Goal: Use online tool/utility: Utilize a website feature to perform a specific function

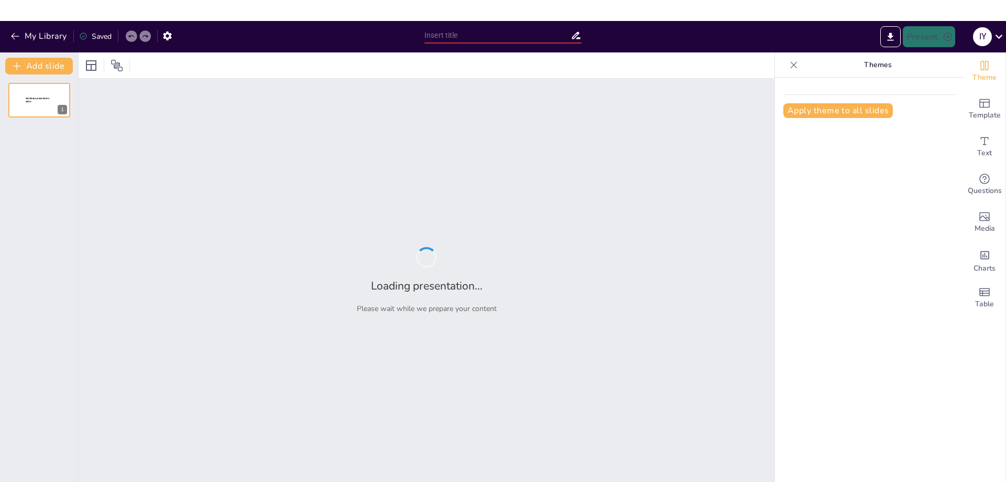
type input "La Transformación del Community Manager: De Administrador a Estratega"
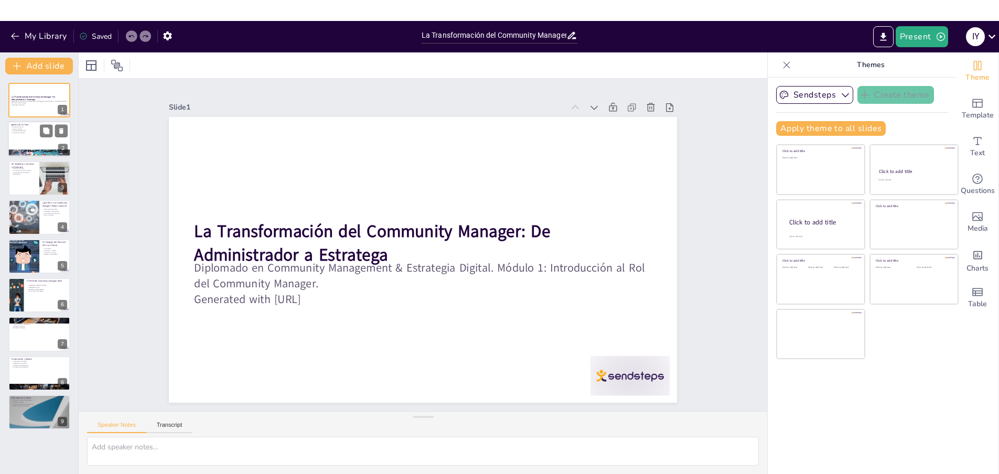
click at [31, 137] on div at bounding box center [39, 140] width 63 height 36
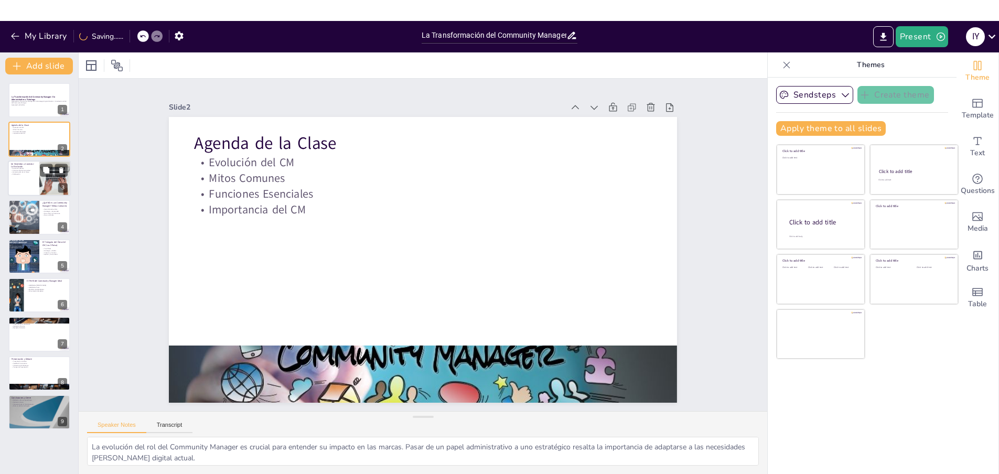
click at [38, 180] on div at bounding box center [39, 178] width 63 height 36
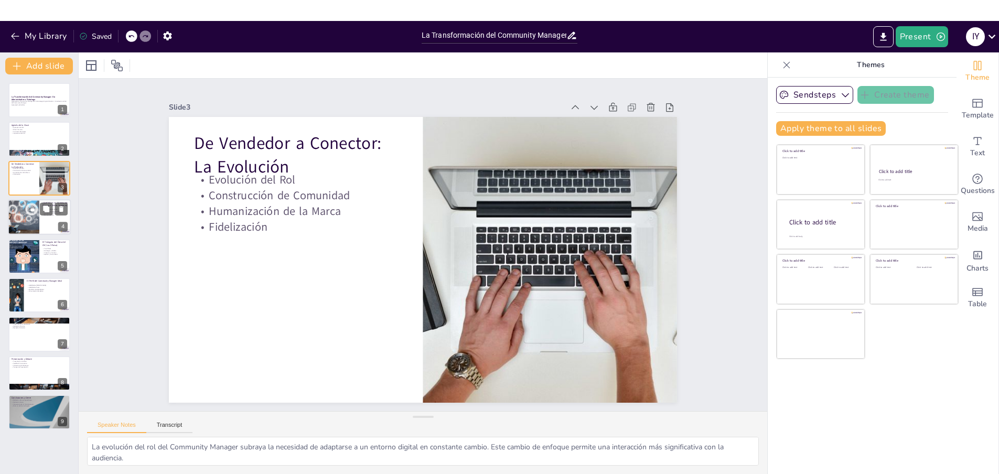
click at [30, 212] on div at bounding box center [23, 217] width 61 height 36
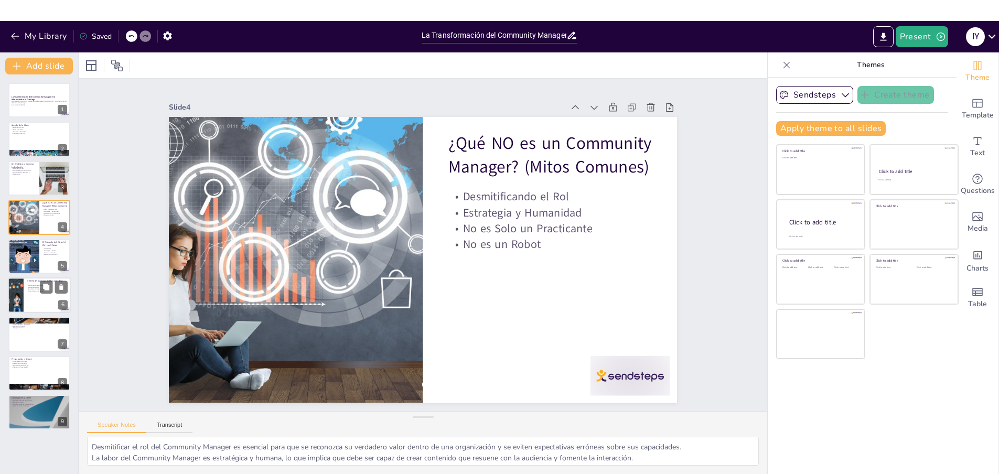
click at [30, 300] on div at bounding box center [39, 295] width 63 height 36
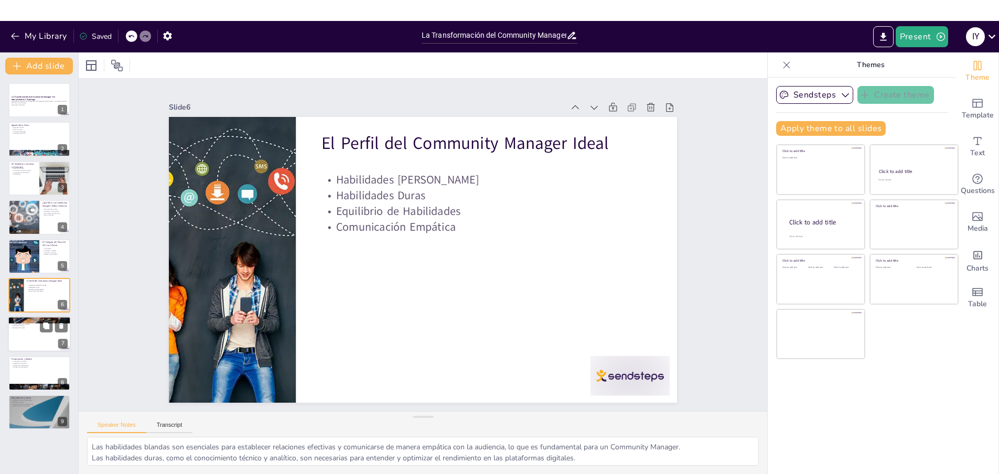
click at [38, 335] on div at bounding box center [39, 335] width 63 height 36
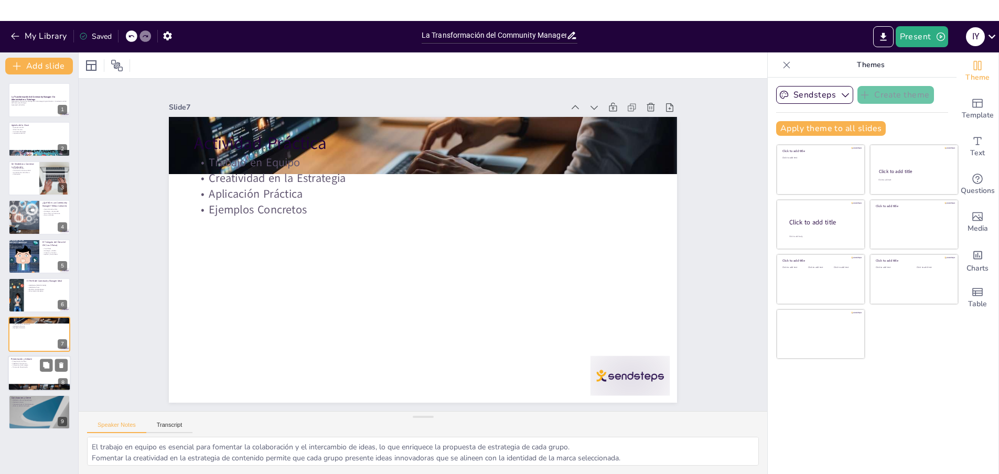
click at [28, 374] on div at bounding box center [39, 373] width 63 height 36
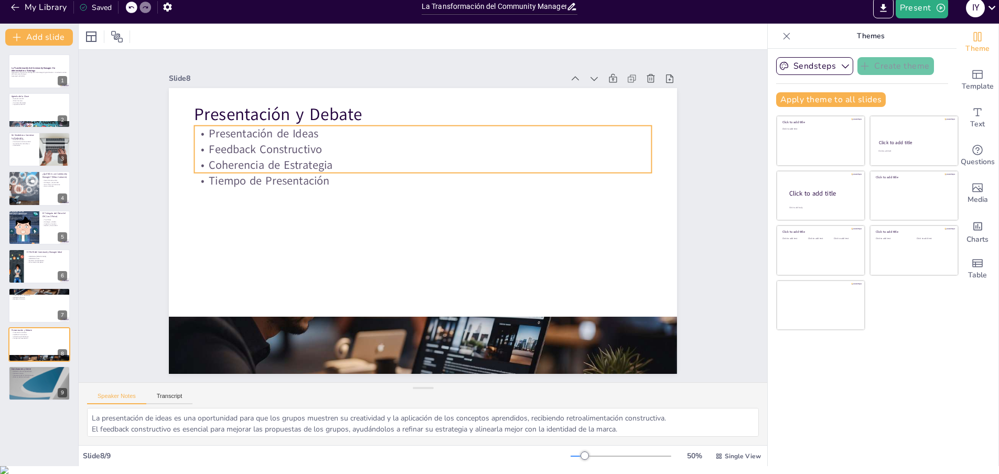
click at [393, 157] on p "Coherencia de Estrategia" at bounding box center [471, 201] width 156 height 440
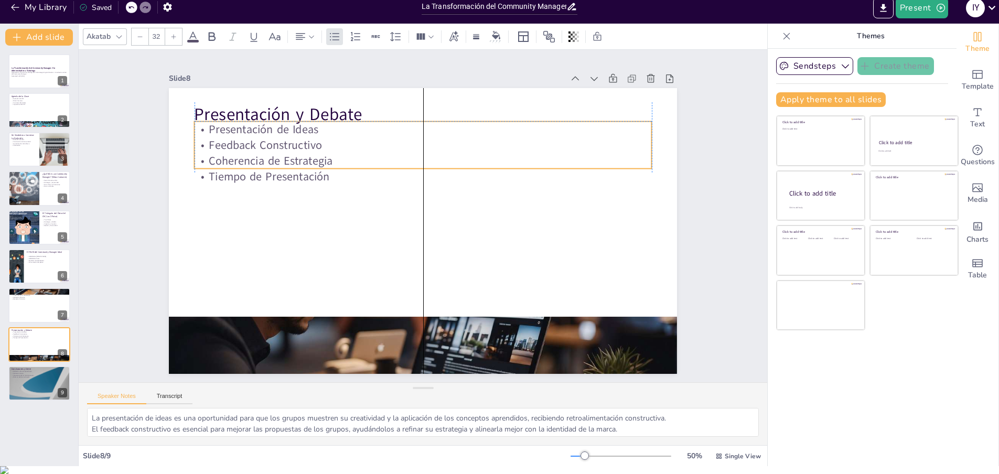
click at [377, 187] on div "Presentación y Debate Presentación de Ideas Feedback Constructivo Coherencia de…" at bounding box center [526, 140] width 298 height 411
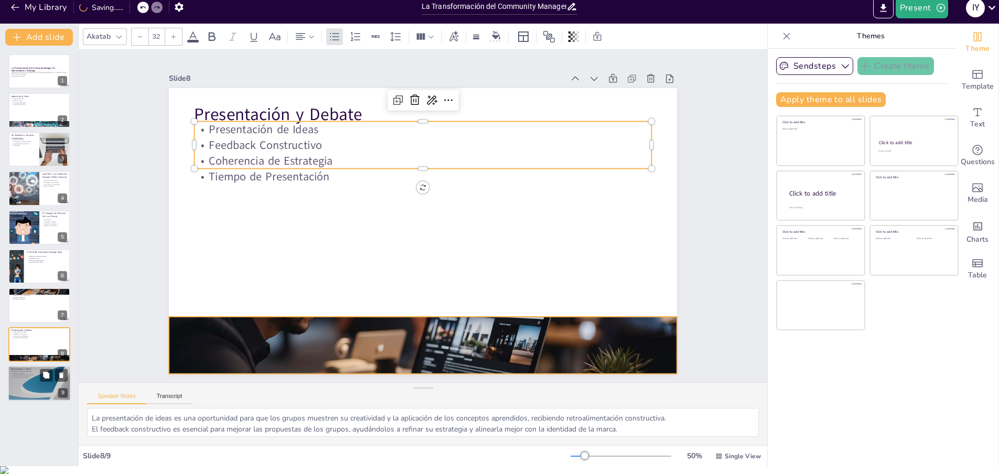
click at [32, 381] on div at bounding box center [39, 383] width 63 height 36
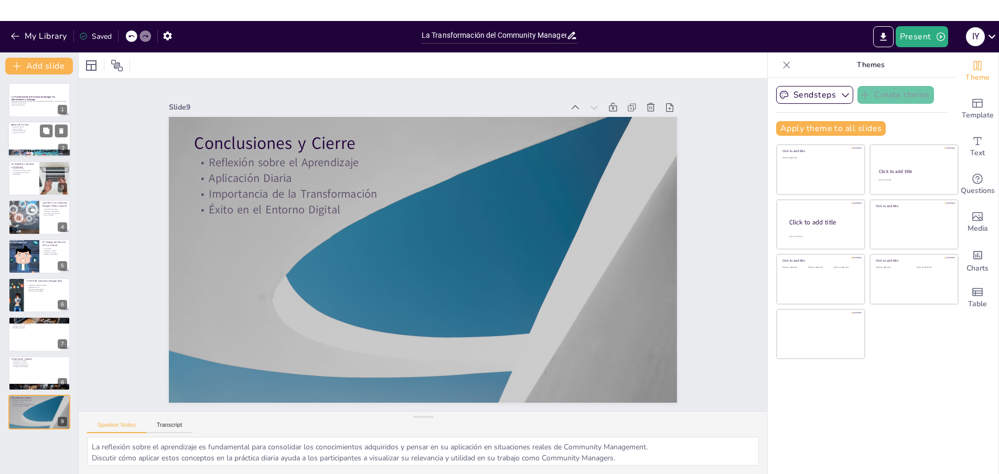
click at [27, 139] on div at bounding box center [39, 140] width 63 height 36
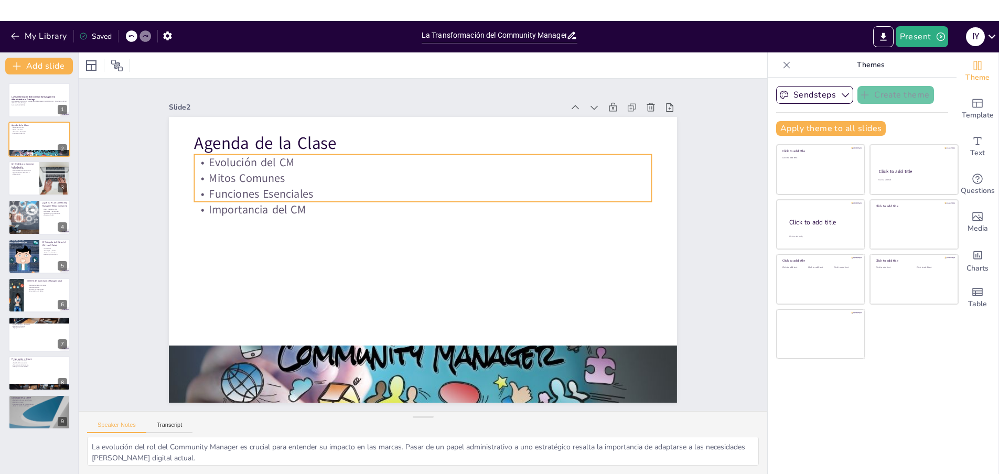
click at [369, 189] on p "Funciones Esenciales" at bounding box center [469, 224] width 200 height 424
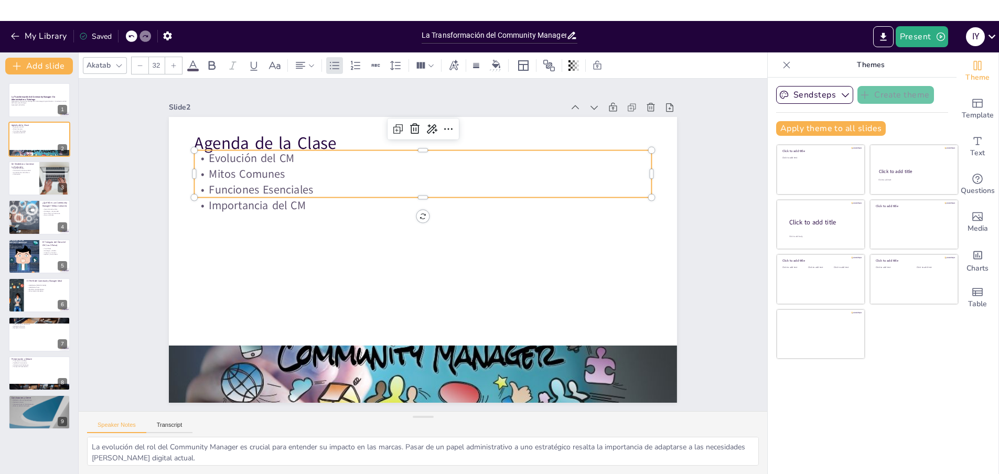
click at [290, 211] on p "Importancia del CM" at bounding box center [435, 282] width 440 height 156
click at [16, 180] on div at bounding box center [39, 178] width 63 height 36
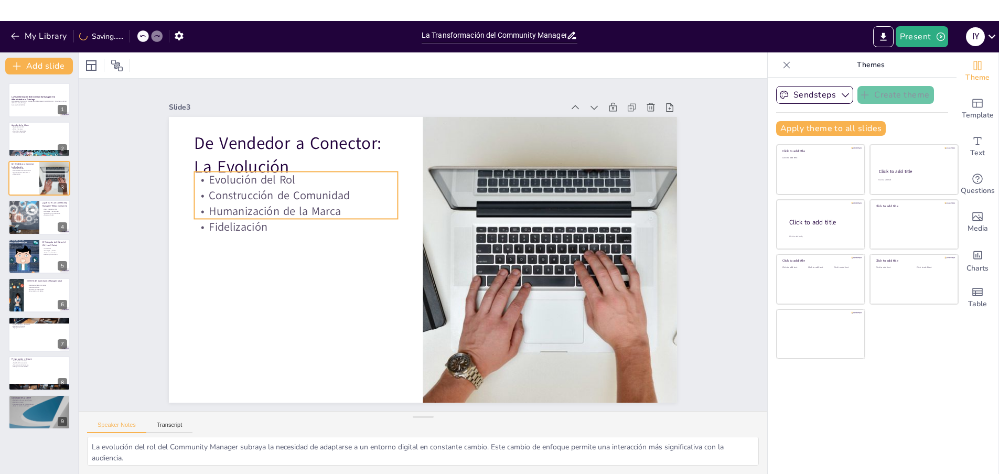
click at [274, 200] on p "Construcción de Comunidad" at bounding box center [295, 195] width 203 height 16
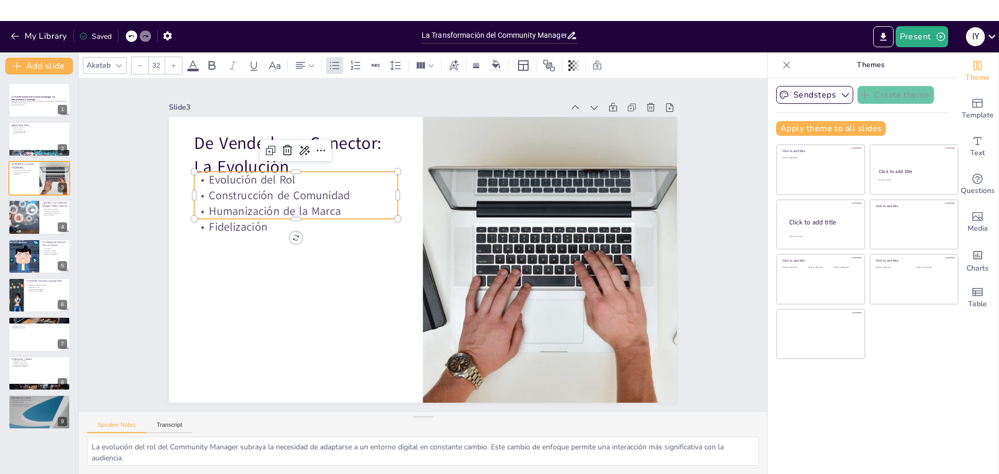
drag, startPoint x: 218, startPoint y: 194, endPoint x: 201, endPoint y: 188, distance: 17.4
click at [472, 195] on p "Construcción de Comunidad" at bounding box center [529, 160] width 115 height 184
click at [432, 176] on p "Evolución del Rol" at bounding box center [461, 107] width 58 height 202
click at [482, 178] on p "Evolución del Rol" at bounding box center [500, 126] width 37 height 204
click at [311, 178] on p "Evolución del Rol" at bounding box center [385, 107] width 148 height 161
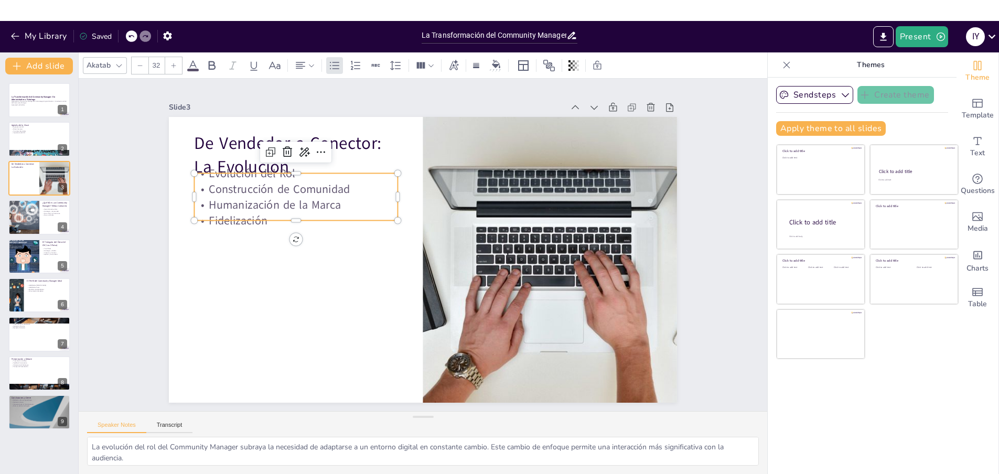
click at [366, 299] on p "Evolución del Rol" at bounding box center [423, 391] width 115 height 184
click at [264, 216] on p "Fidelización" at bounding box center [344, 142] width 161 height 148
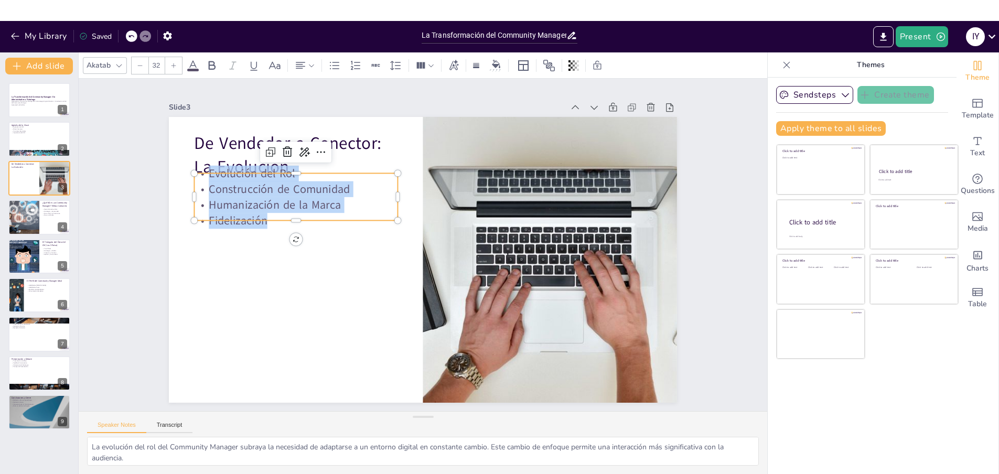
drag, startPoint x: 263, startPoint y: 216, endPoint x: 196, endPoint y: 177, distance: 78.0
click at [345, 177] on div "Evolución del Rol Construcción de Comunidad Humanización de la Marca Fidelizaci…" at bounding box center [415, 109] width 140 height 211
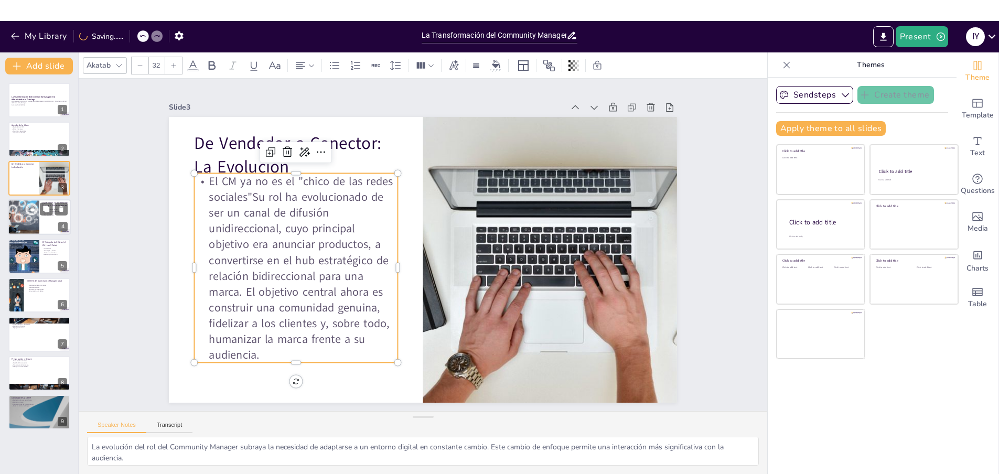
click at [38, 224] on div at bounding box center [23, 217] width 61 height 36
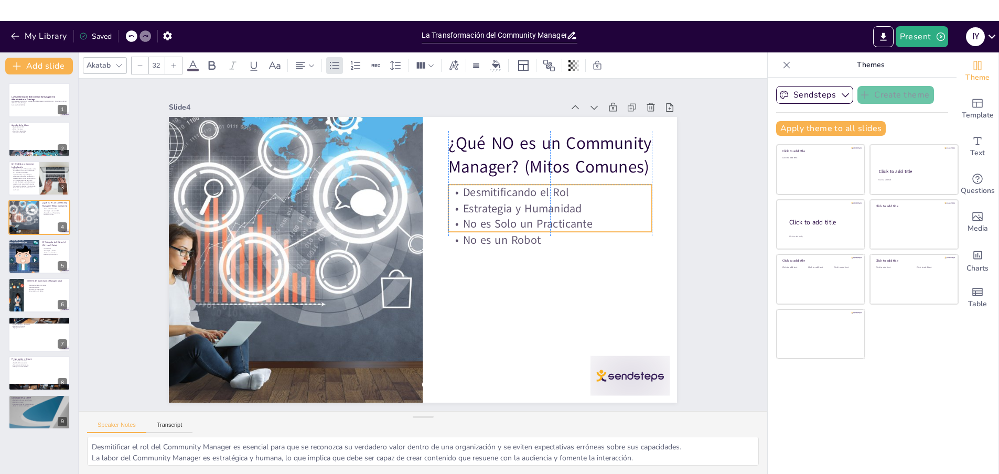
click at [506, 264] on div "Desmitificando el Rol Estrategia y Humanidad No es Solo un Practicante No es un…" at bounding box center [465, 368] width 84 height 209
click at [541, 244] on p "No es Solo un Practicante" at bounding box center [523, 324] width 148 height 161
click at [457, 291] on p "Desmitificando el Rol" at bounding box center [390, 378] width 132 height 174
click at [460, 192] on p "Desmitificando el Rol" at bounding box center [549, 192] width 203 height 16
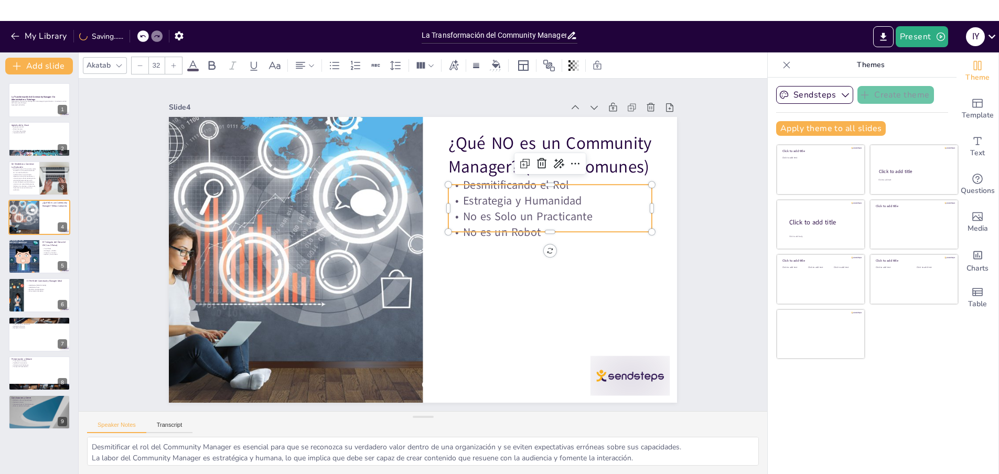
click at [460, 289] on p "Desmitificando el Rol" at bounding box center [426, 385] width 97 height 192
click at [383, 203] on p "Estrategia y Humanidad" at bounding box center [291, 220] width 184 height 115
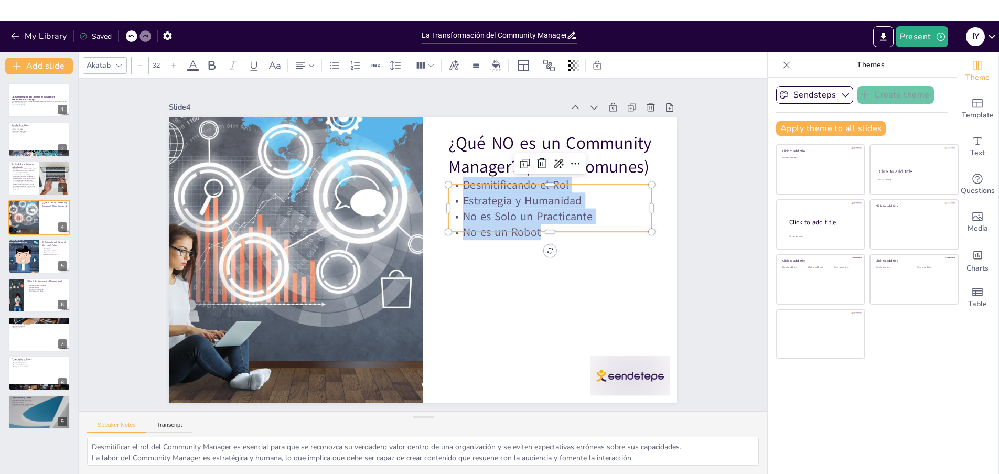
drag, startPoint x: 458, startPoint y: 188, endPoint x: 561, endPoint y: 237, distance: 115.1
click at [537, 255] on div "Desmitificando el Rol Estrategia y Humanidad No es Solo un Practicante No es un…" at bounding box center [485, 361] width 104 height 212
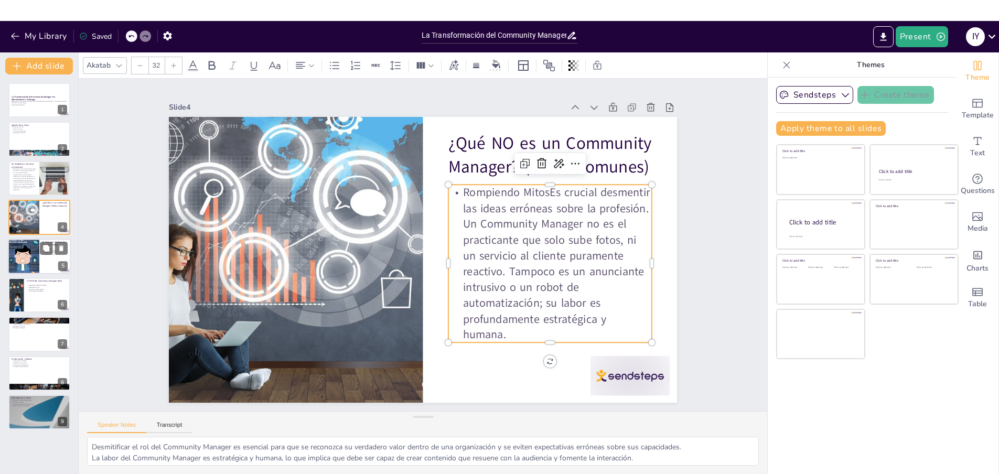
click at [29, 255] on div at bounding box center [24, 257] width 36 height 36
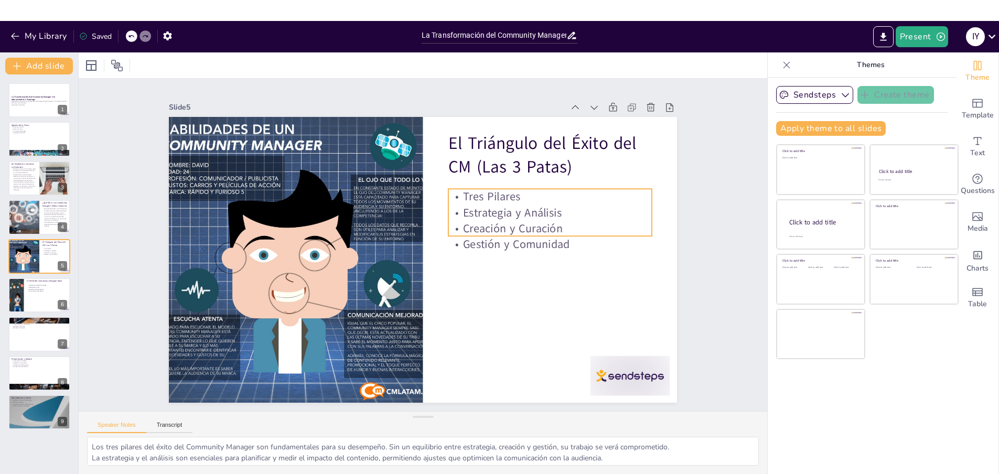
click at [471, 267] on p "Creación y Curación" at bounding box center [452, 369] width 37 height 204
click at [501, 229] on p "Estrategia y Análisis" at bounding box center [541, 303] width 161 height 148
click at [496, 261] on p "Estrategia y Análisis" at bounding box center [485, 362] width 58 height 202
click at [453, 280] on p "Estrategia y Análisis" at bounding box center [404, 376] width 97 height 192
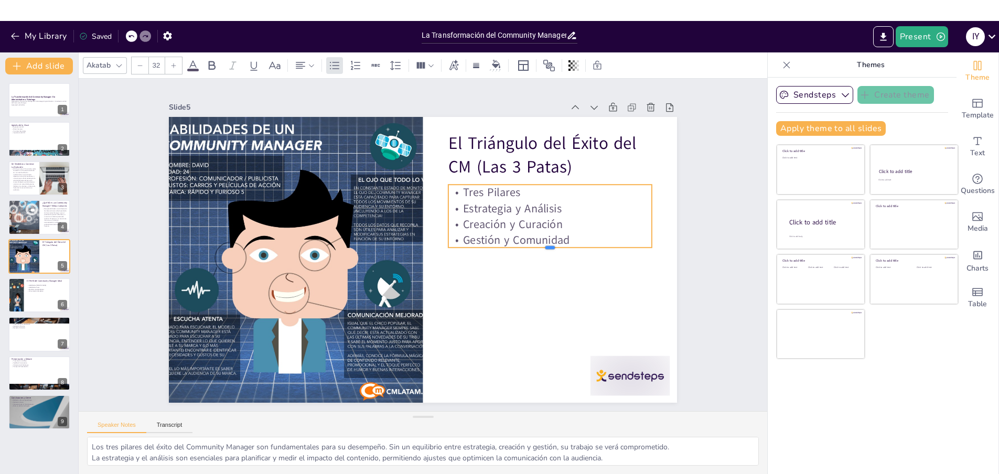
drag, startPoint x: 571, startPoint y: 234, endPoint x: 472, endPoint y: 201, distance: 103.8
click at [472, 201] on div "El Triángulo del Éxito del CM (Las 3 Patas) Tres Pilares Estrategia y Análisis …" at bounding box center [414, 256] width 579 height 529
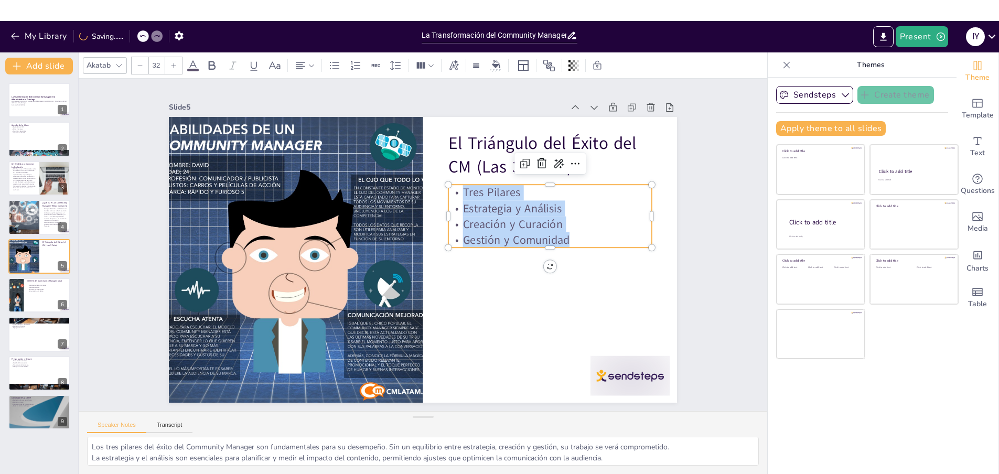
drag, startPoint x: 459, startPoint y: 191, endPoint x: 578, endPoint y: 236, distance: 127.1
click at [445, 260] on div "Tres Pilares Estrategia y Análisis Creación y Curación Gestión y Comunidad" at bounding box center [347, 351] width 193 height 183
click at [568, 258] on p "Gestión y Comunidad" at bounding box center [502, 345] width 132 height 174
drag, startPoint x: 568, startPoint y: 239, endPoint x: 456, endPoint y: 184, distance: 125.2
click at [456, 184] on div "El Triángulo del Éxito del CM (Las 3 Patas) Tres Pilares Estrategia y Análisis …" at bounding box center [411, 253] width 530 height 579
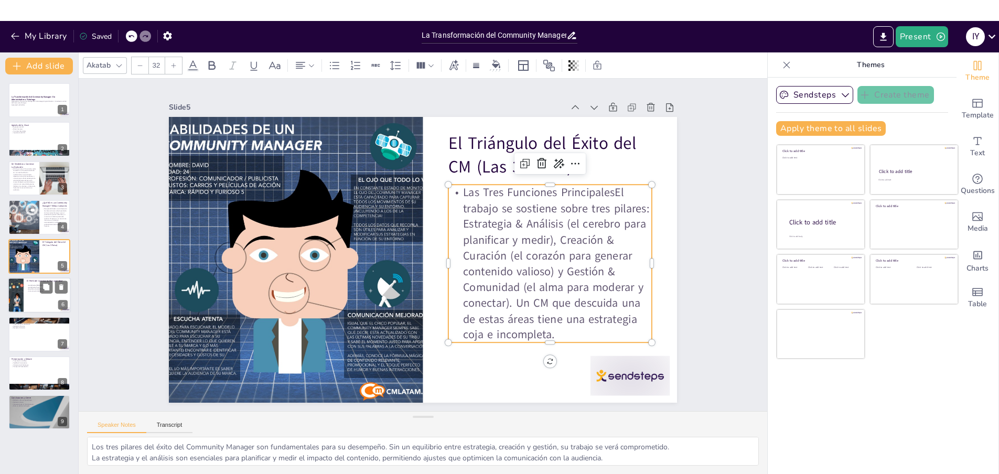
click at [31, 294] on div at bounding box center [39, 295] width 63 height 36
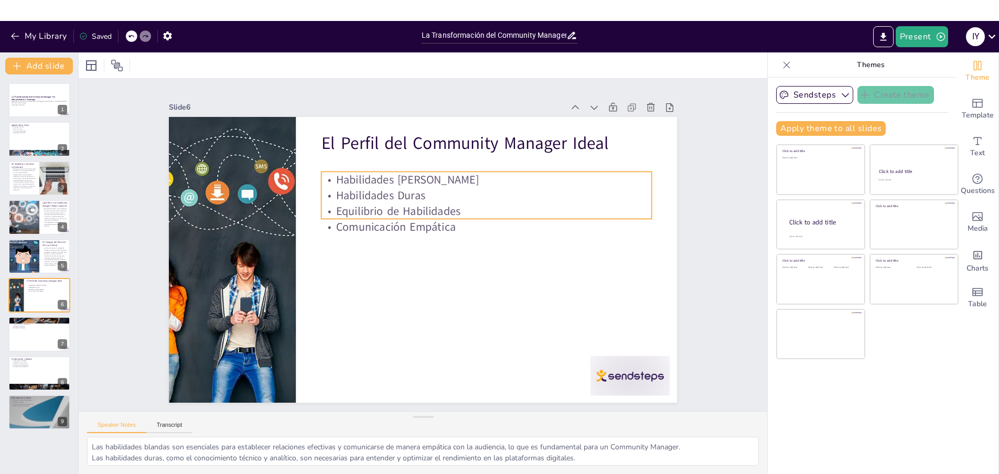
click at [359, 210] on p "Equilibrio de Habilidades" at bounding box center [362, 207] width 179 height 294
click at [416, 209] on p "Equilibrio de Habilidades" at bounding box center [474, 294] width 117 height 319
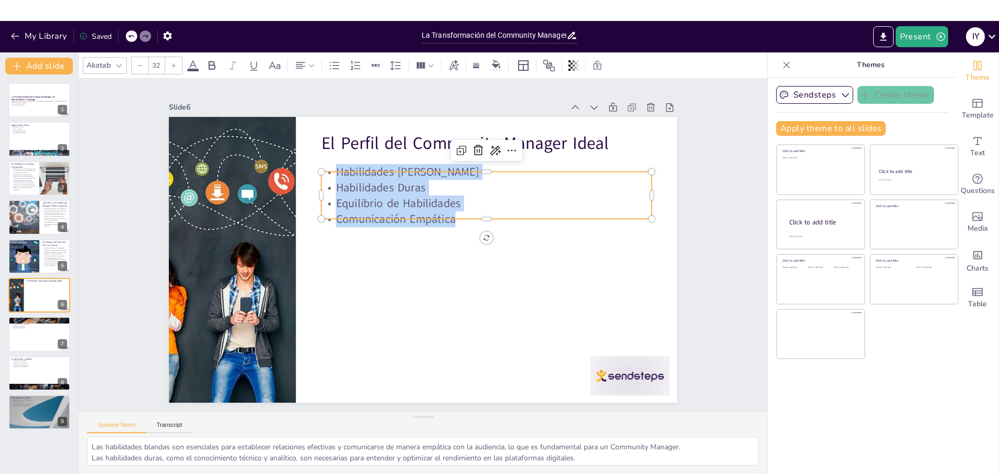
drag, startPoint x: 332, startPoint y: 172, endPoint x: 501, endPoint y: 233, distance: 179.4
click at [501, 233] on div "El Perfil del Community Manager Ideal Habilidades Blandas Habilidades Duras Equ…" at bounding box center [411, 236] width 530 height 579
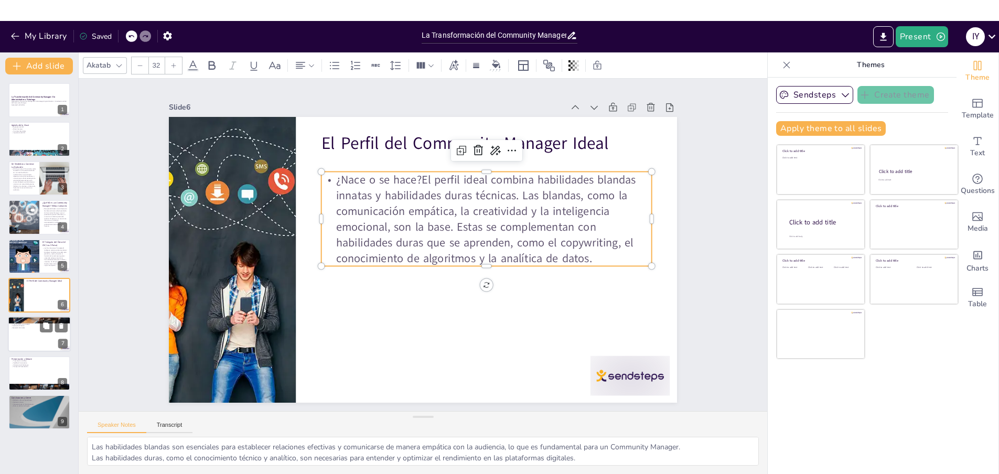
click at [26, 342] on div at bounding box center [39, 335] width 63 height 36
type textarea "El trabajo en equipo es esencial para fomentar la colaboración y el intercambio…"
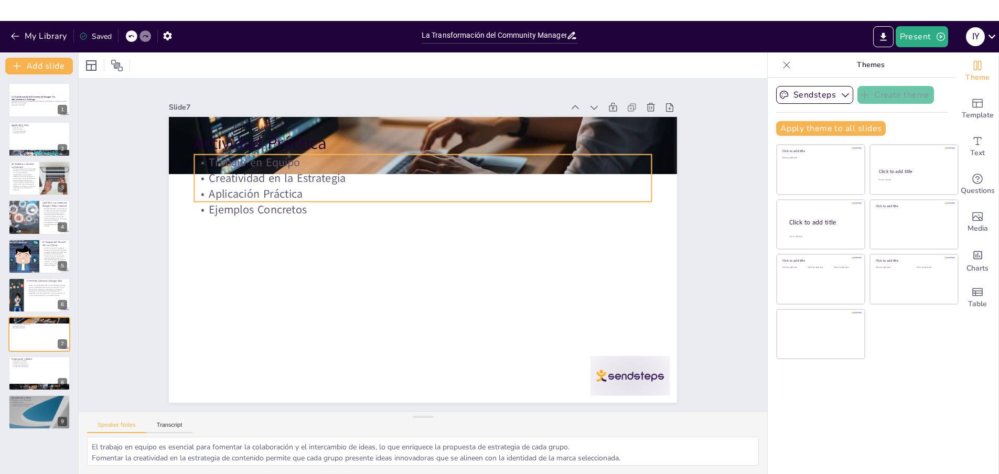
click at [272, 206] on p "Ejemplos Concretos" at bounding box center [443, 215] width 379 height 281
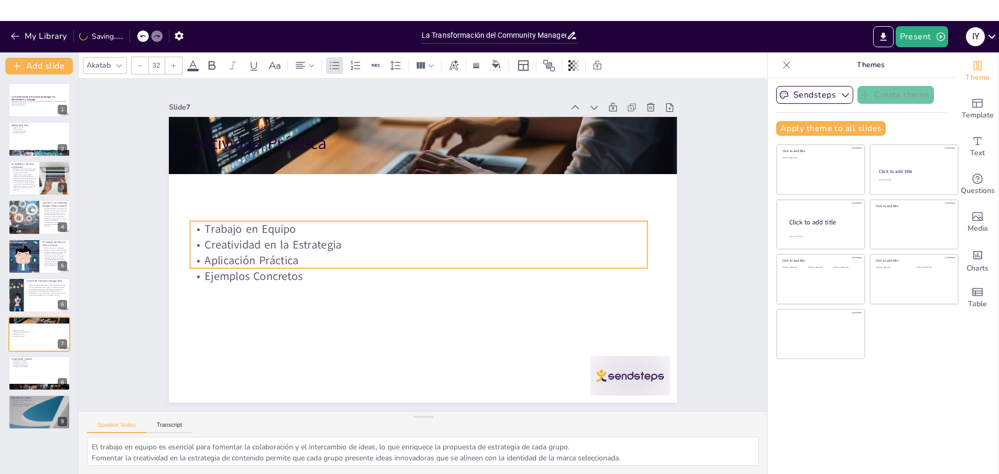
drag, startPoint x: 403, startPoint y: 193, endPoint x: 397, endPoint y: 257, distance: 63.7
click at [398, 263] on p "Aplicación Práctica" at bounding box center [407, 239] width 63 height 456
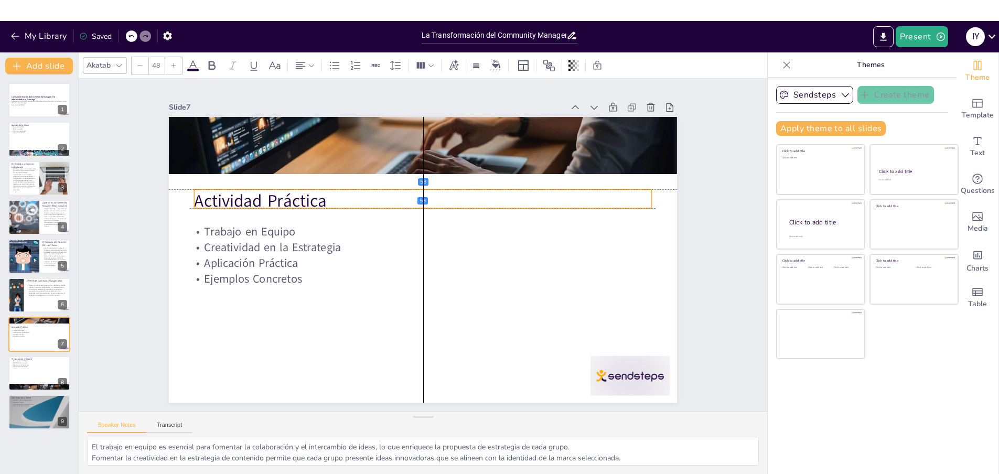
drag, startPoint x: 308, startPoint y: 147, endPoint x: 312, endPoint y: 203, distance: 56.2
click at [455, 203] on p "Actividad Práctica" at bounding box center [467, 244] width 24 height 457
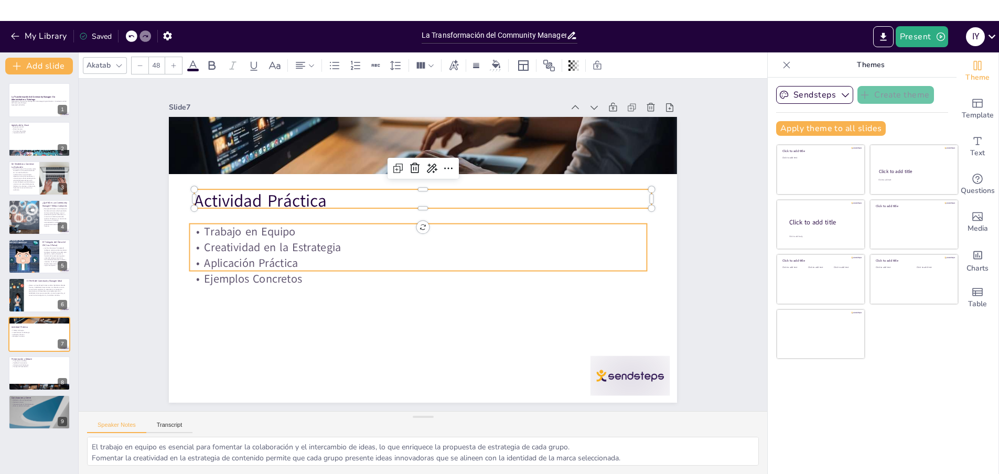
type input "32"
click at [373, 260] on p "Aplicación Práctica" at bounding box center [404, 242] width 63 height 456
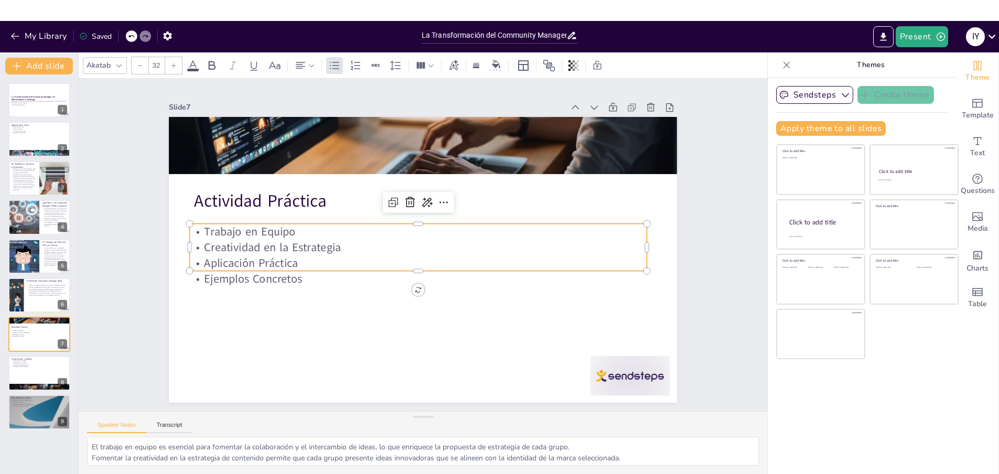
click at [349, 260] on p "Aplicación Práctica" at bounding box center [404, 244] width 111 height 450
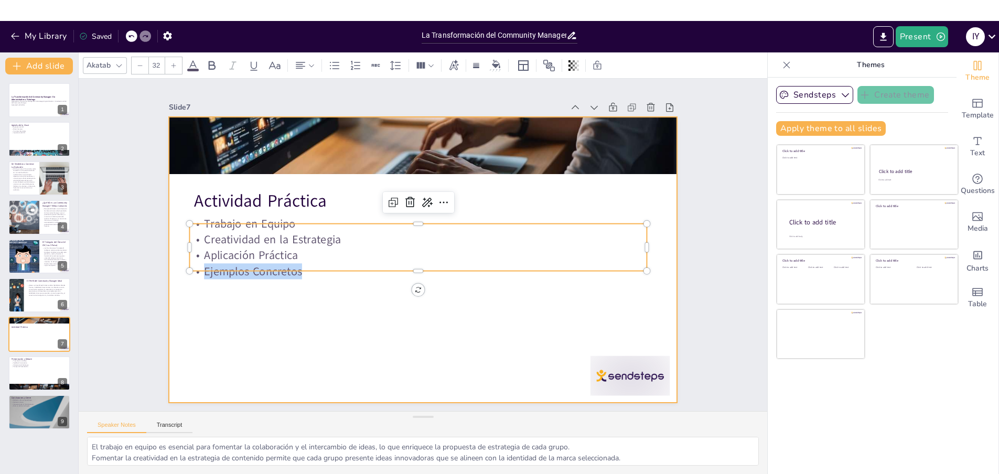
drag, startPoint x: 311, startPoint y: 268, endPoint x: 180, endPoint y: 221, distance: 139.3
click at [240, 221] on div "Actividad Práctica Trabajo en Equipo Creatividad en la Estrategia Aplicación Pr…" at bounding box center [408, 243] width 337 height 535
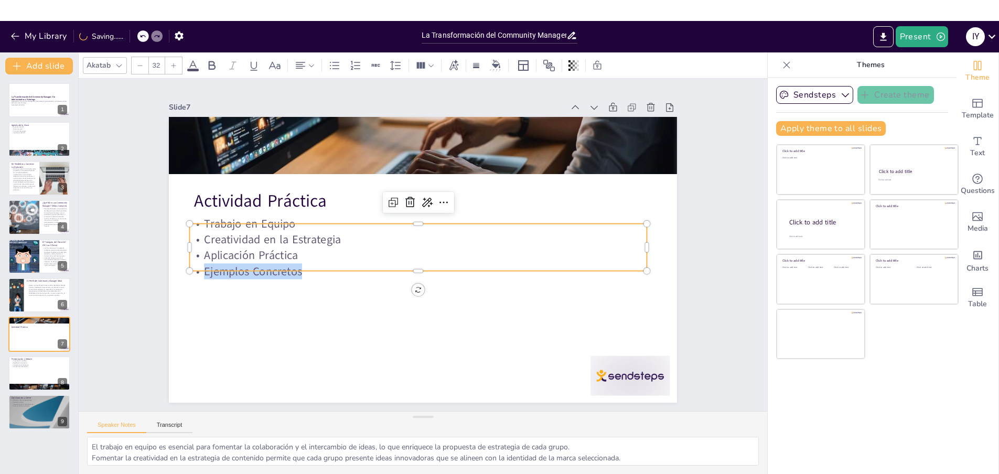
drag, startPoint x: 287, startPoint y: 267, endPoint x: 293, endPoint y: 267, distance: 5.8
click at [288, 267] on p "Ejemplos Concretos" at bounding box center [398, 254] width 242 height 404
click at [301, 267] on p "Ejemplos Concretos" at bounding box center [419, 218] width 440 height 156
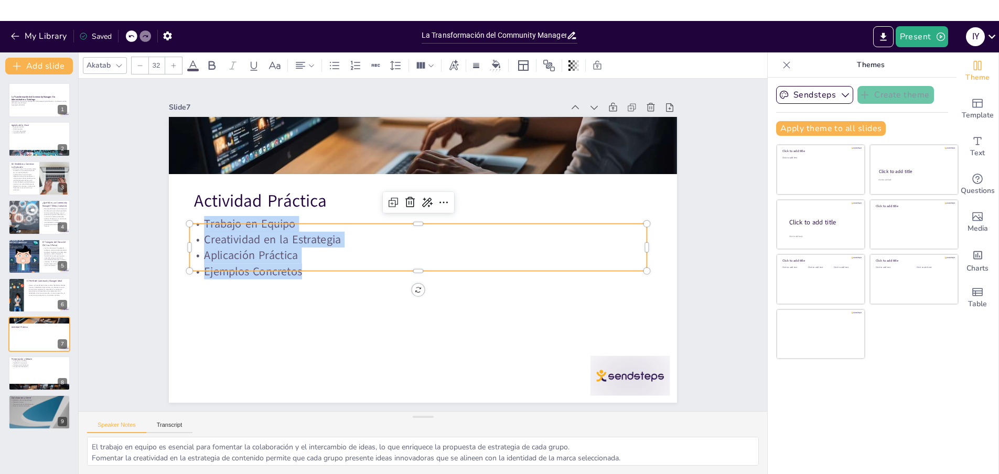
drag, startPoint x: 303, startPoint y: 267, endPoint x: 197, endPoint y: 220, distance: 115.9
click at [197, 220] on div "Actividad Práctica Trabajo en Equipo Creatividad en la Estrategia Aplicación Pr…" at bounding box center [412, 235] width 552 height 569
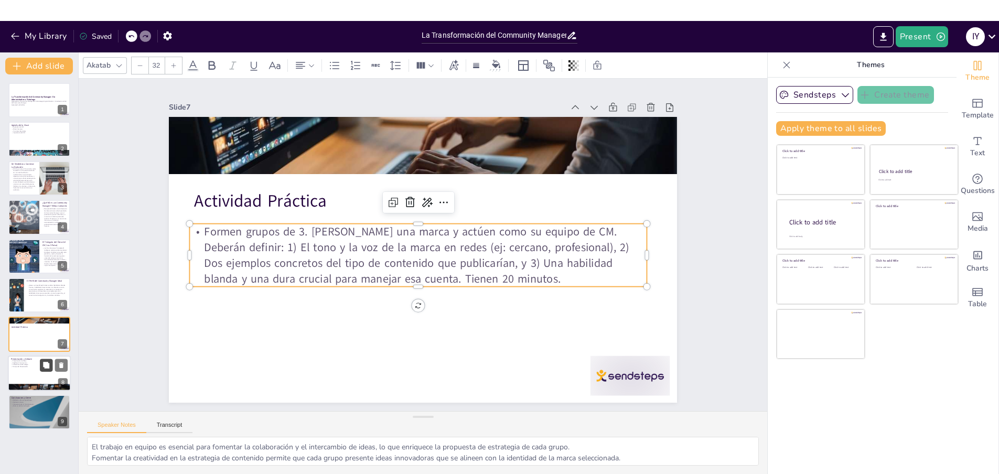
click at [40, 363] on button at bounding box center [46, 365] width 13 height 13
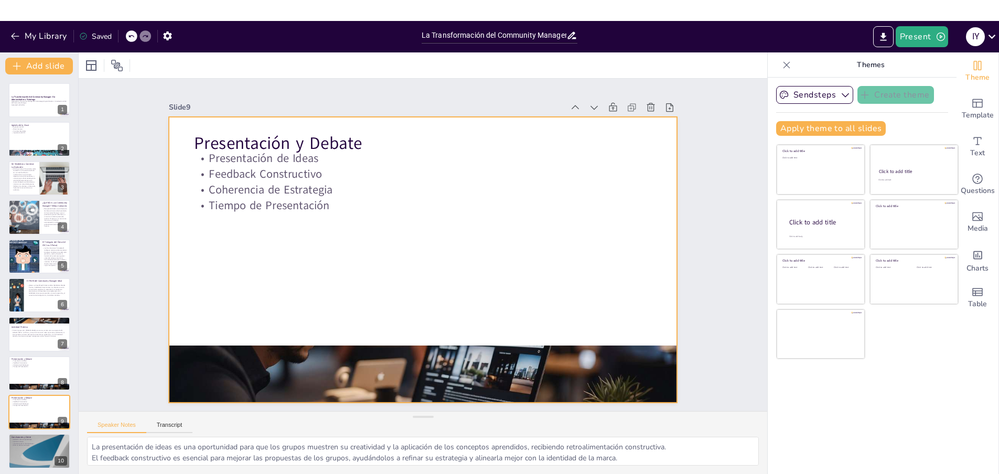
click at [446, 183] on p "Coherencia de Estrategia" at bounding box center [477, 239] width 63 height 456
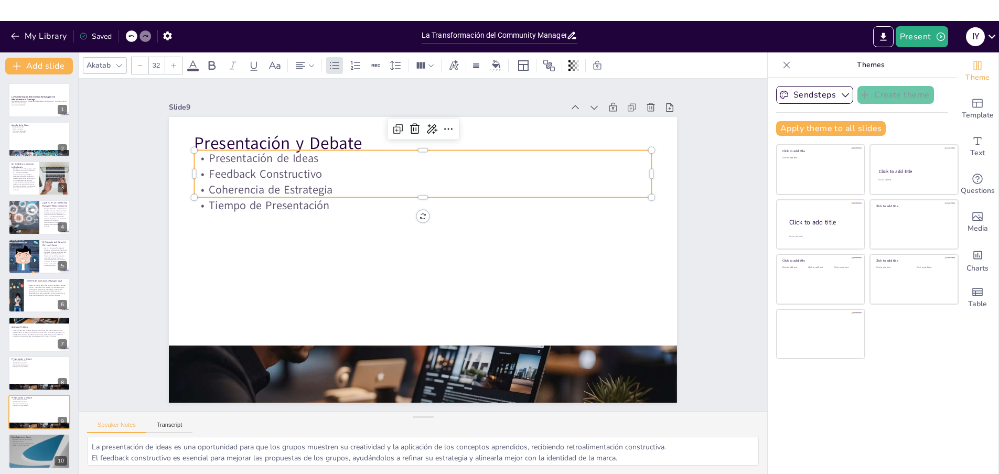
click at [322, 181] on p "Feedback Constructivo" at bounding box center [470, 192] width 350 height 318
click at [322, 181] on p "Feedback Constructivo" at bounding box center [470, 298] width 350 height 318
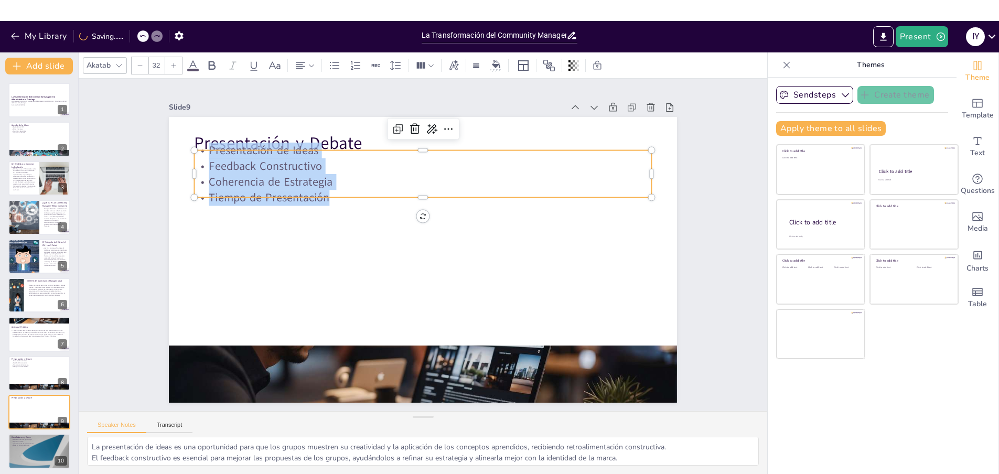
drag, startPoint x: 328, startPoint y: 192, endPoint x: 189, endPoint y: 155, distance: 143.4
click at [189, 155] on div "Presentación y Debate Presentación de Ideas Feedback Constructivo Coherencia de…" at bounding box center [415, 232] width 583 height 502
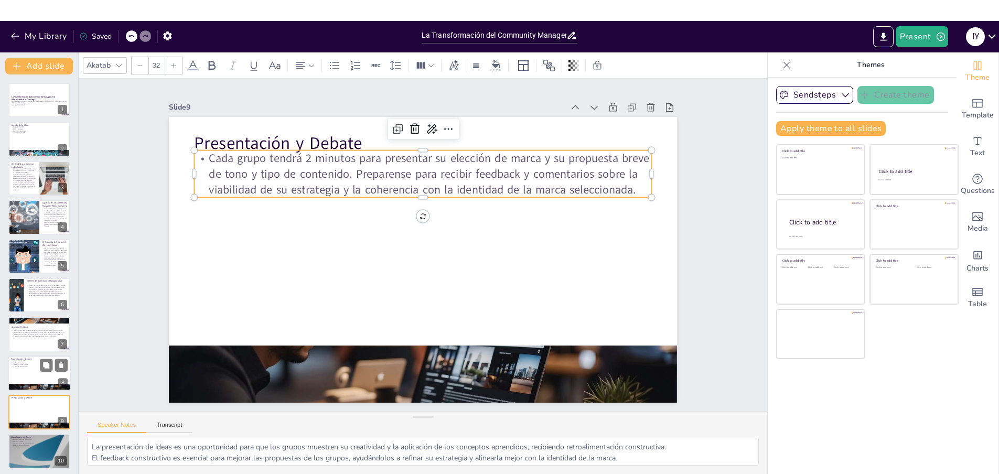
scroll to position [29, 0]
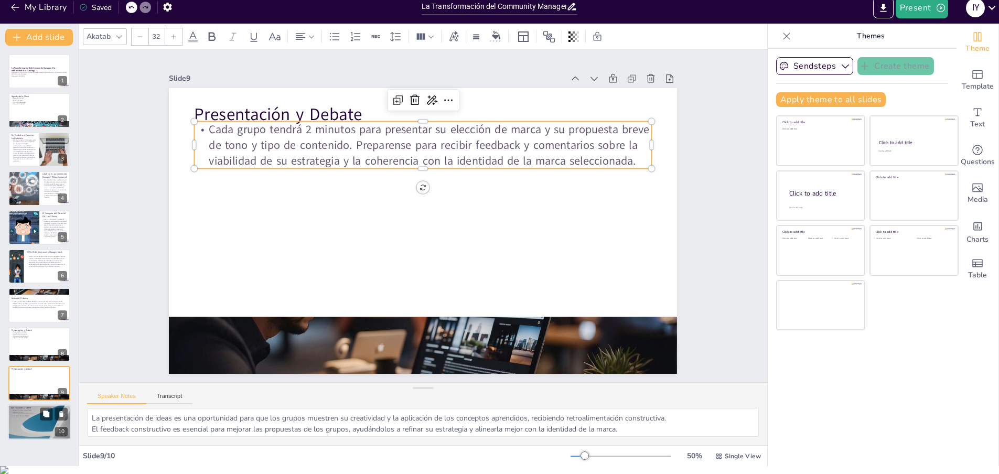
click at [23, 418] on div at bounding box center [39, 423] width 63 height 36
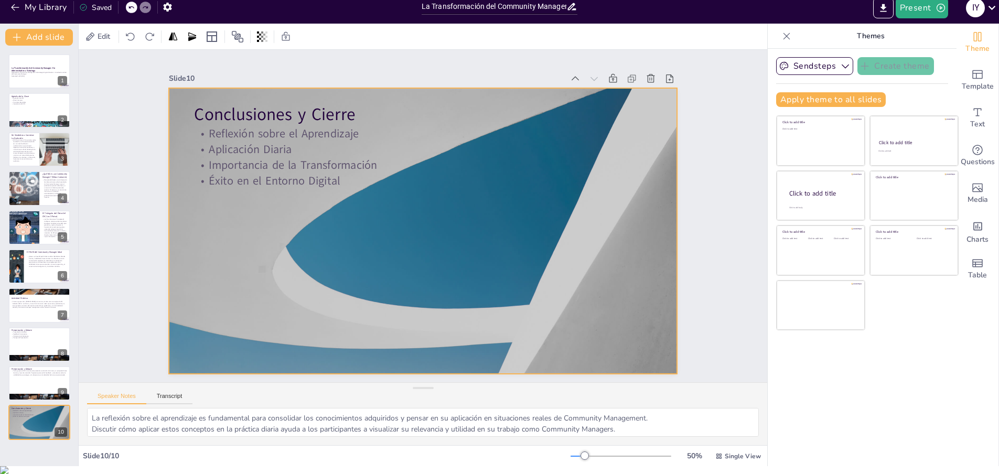
click at [276, 194] on div at bounding box center [408, 216] width 286 height 508
click at [326, 456] on icon at bounding box center [320, 462] width 12 height 12
type textarea "La presentación de ideas es una oportunidad para que los grupos muestren su cre…"
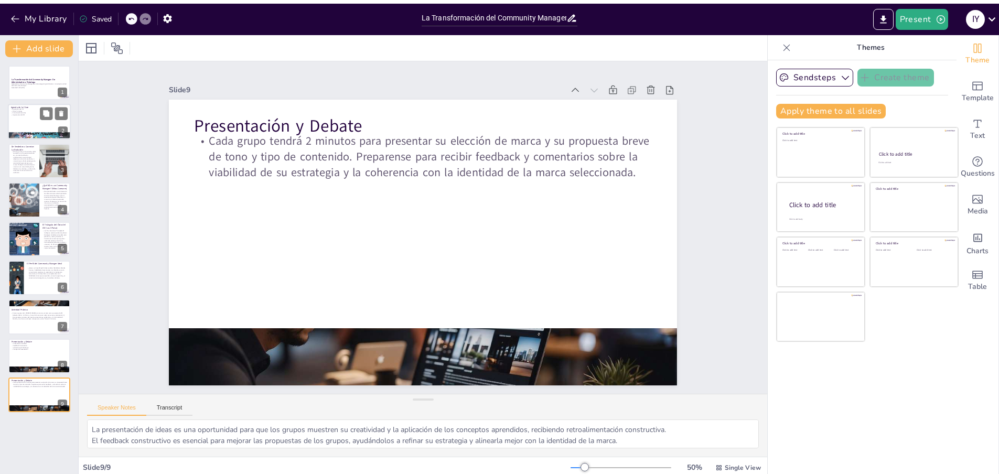
scroll to position [0, 0]
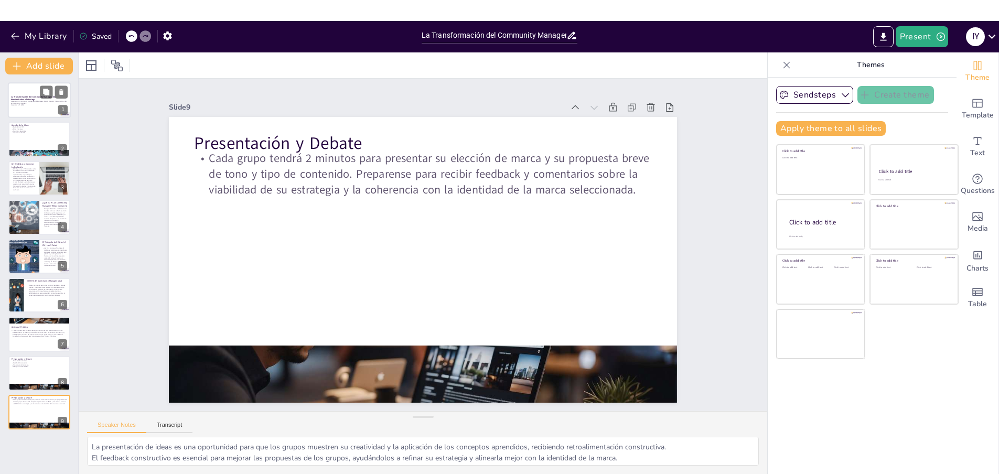
click at [24, 100] on p "Diplomado en Community Management & Estrategia Digital. Módulo 1: Introducción …" at bounding box center [39, 102] width 57 height 4
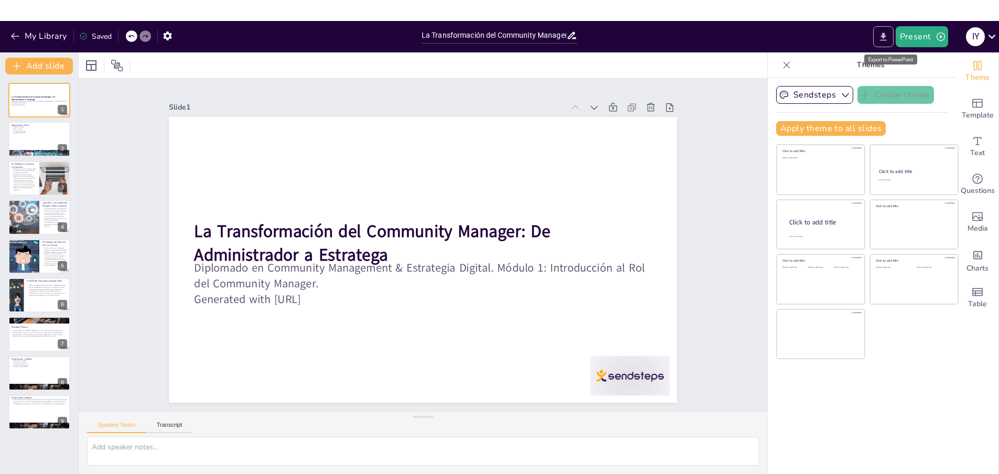
click at [889, 39] on icon "Export to PowerPoint" at bounding box center [883, 36] width 11 height 11
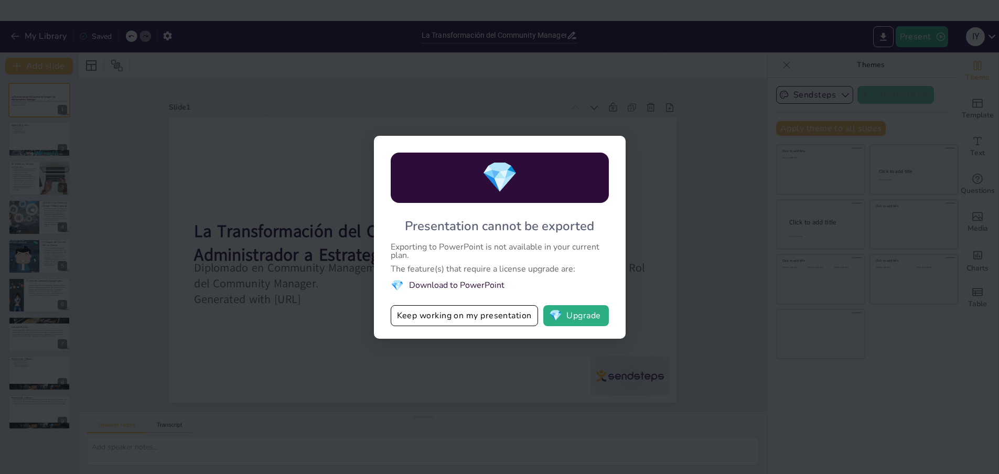
click at [706, 235] on div "💎 Presentation cannot be exported Exporting to PowerPoint is not available in y…" at bounding box center [499, 237] width 999 height 474
click at [731, 170] on div "💎 Presentation cannot be exported Exporting to PowerPoint is not available in y…" at bounding box center [499, 237] width 999 height 474
click at [505, 319] on button "Keep working on my presentation" at bounding box center [464, 315] width 147 height 21
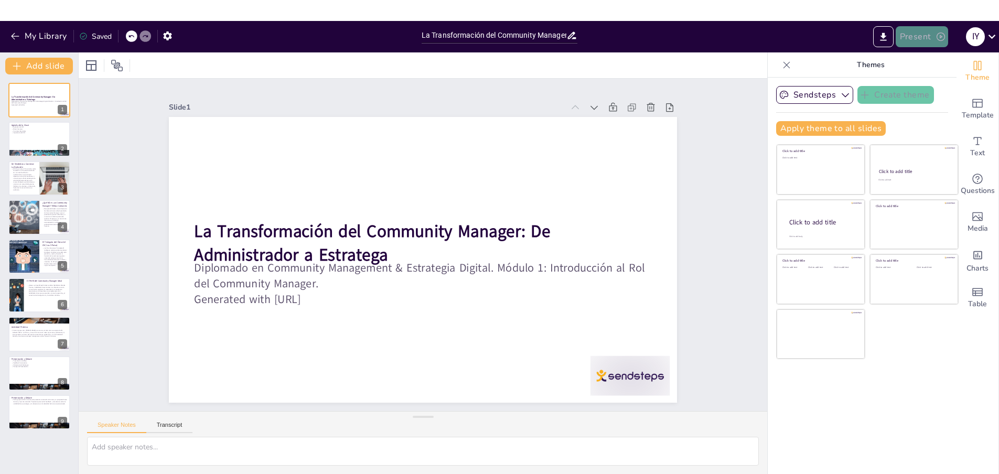
click at [930, 36] on button "Present" at bounding box center [921, 36] width 52 height 21
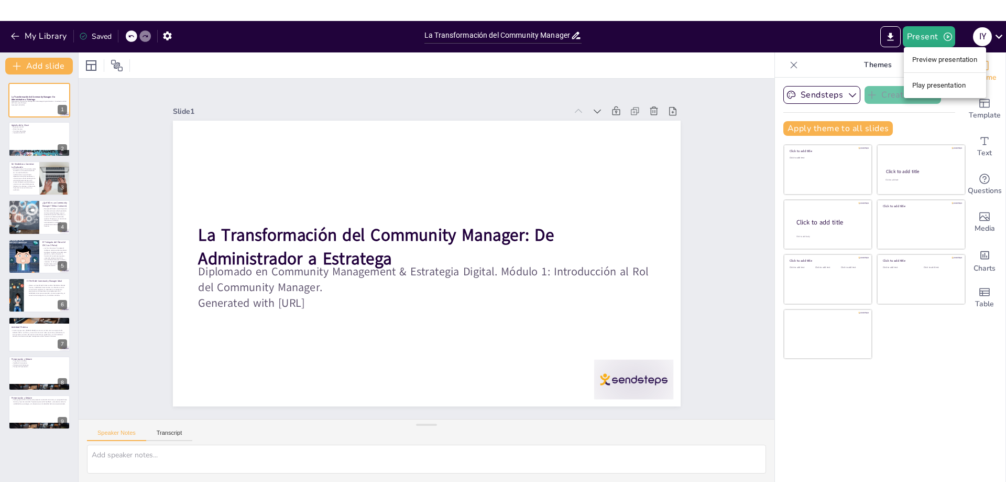
click at [948, 64] on li "Preview presentation" at bounding box center [945, 59] width 82 height 17
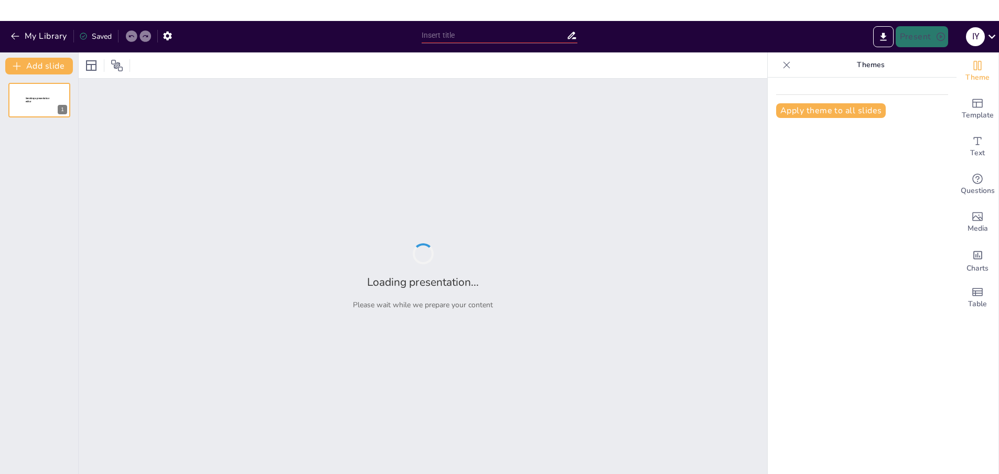
type input "La Transformación del Community Manager: De Administrador a Estratega"
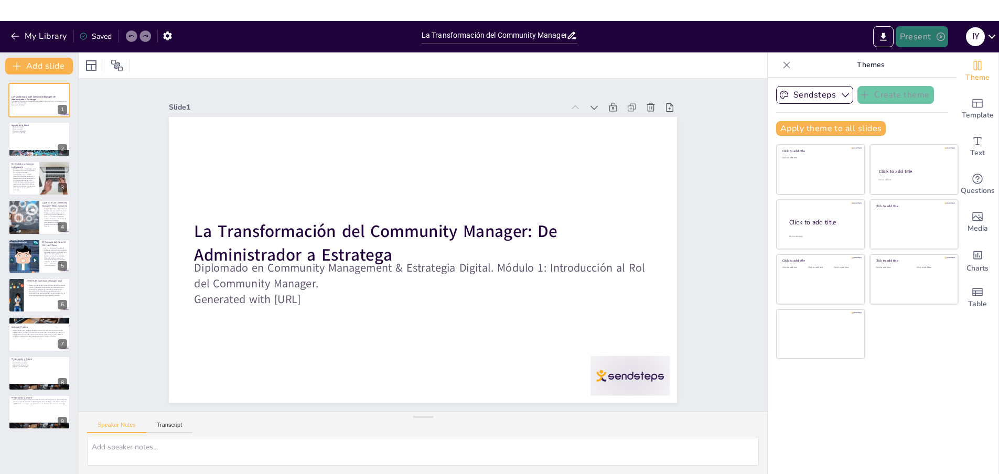
click at [942, 37] on button "Present" at bounding box center [921, 36] width 52 height 21
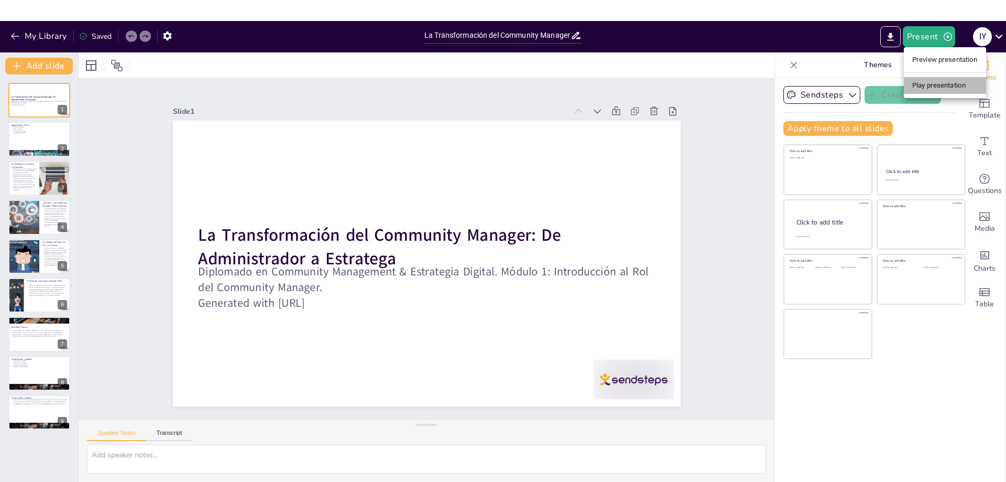
click at [941, 88] on li "Play presentation" at bounding box center [945, 85] width 82 height 17
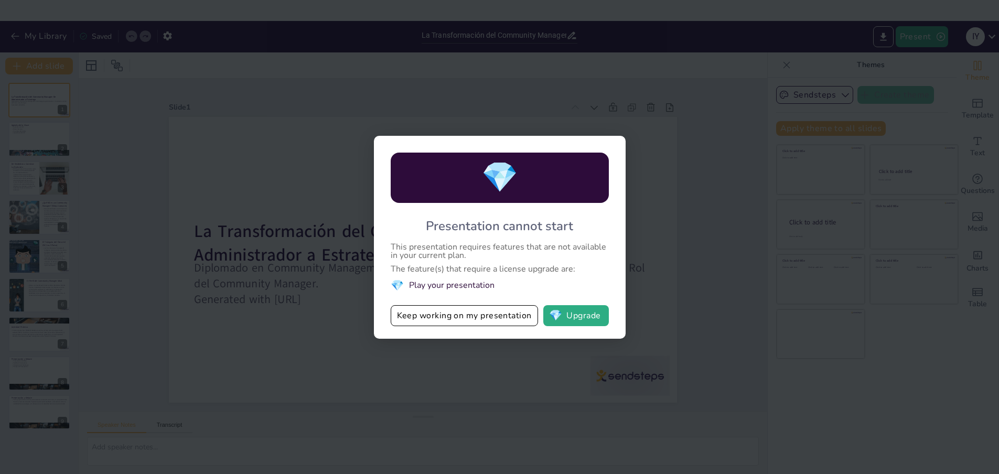
click at [737, 235] on div "💎 Presentation cannot start This presentation requires features that are not av…" at bounding box center [499, 237] width 999 height 474
click at [821, 89] on div "💎 Presentation cannot start This presentation requires features that are not av…" at bounding box center [499, 237] width 999 height 474
click at [562, 98] on div "💎 Presentation cannot start This presentation requires features that are not av…" at bounding box center [499, 237] width 999 height 474
click at [516, 310] on button "Keep working on my presentation" at bounding box center [464, 315] width 147 height 21
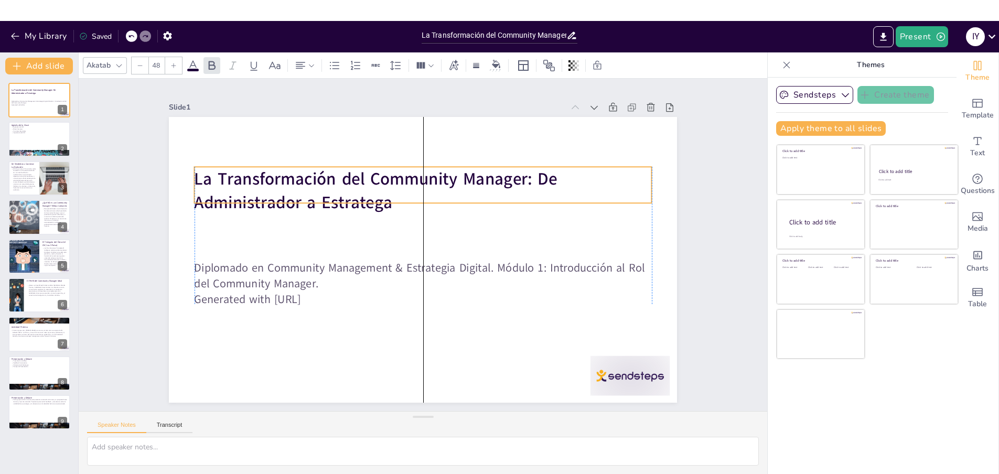
drag, startPoint x: 397, startPoint y: 223, endPoint x: 396, endPoint y: 174, distance: 49.3
click at [397, 171] on strong "La Transformación del Community Manager: De Administrador a Estratega" at bounding box center [395, 167] width 360 height 134
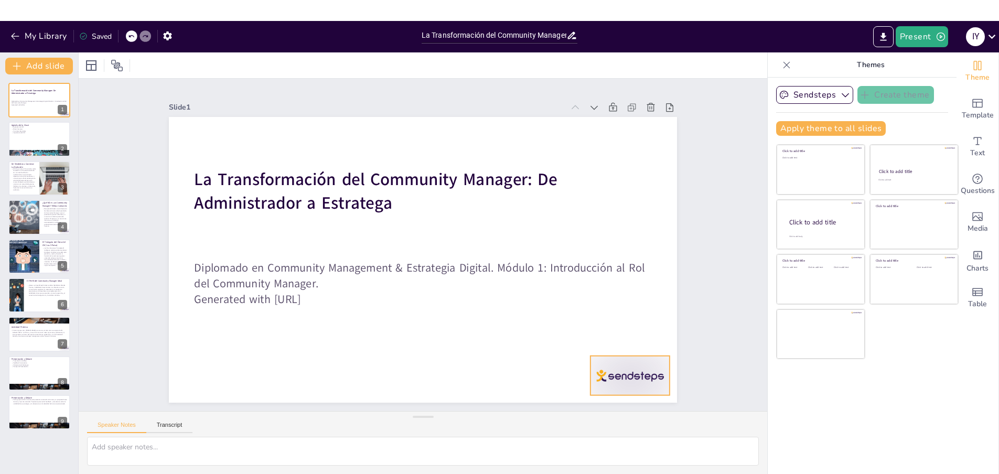
click at [603, 414] on div at bounding box center [559, 448] width 89 height 69
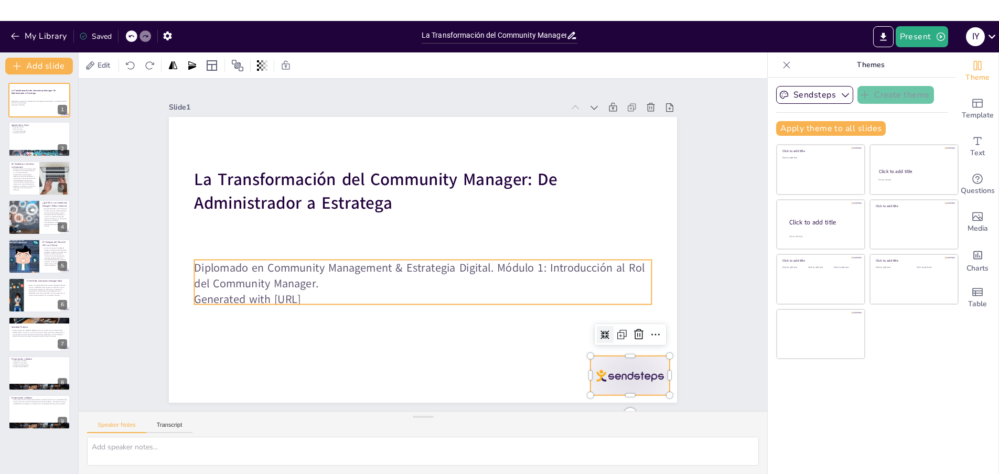
click at [383, 309] on div at bounding box center [410, 239] width 468 height 580
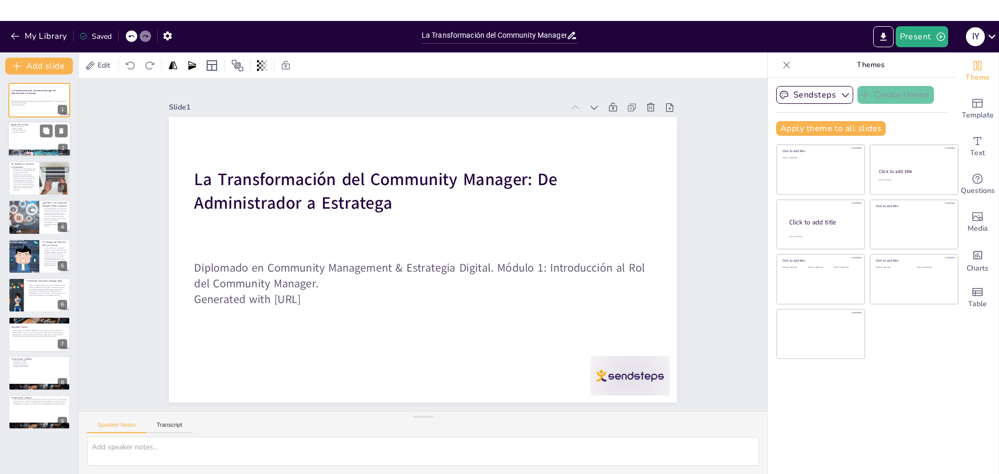
click at [20, 134] on div at bounding box center [39, 140] width 63 height 36
type textarea "La evolución del rol del Community Manager es crucial para entender su impacto …"
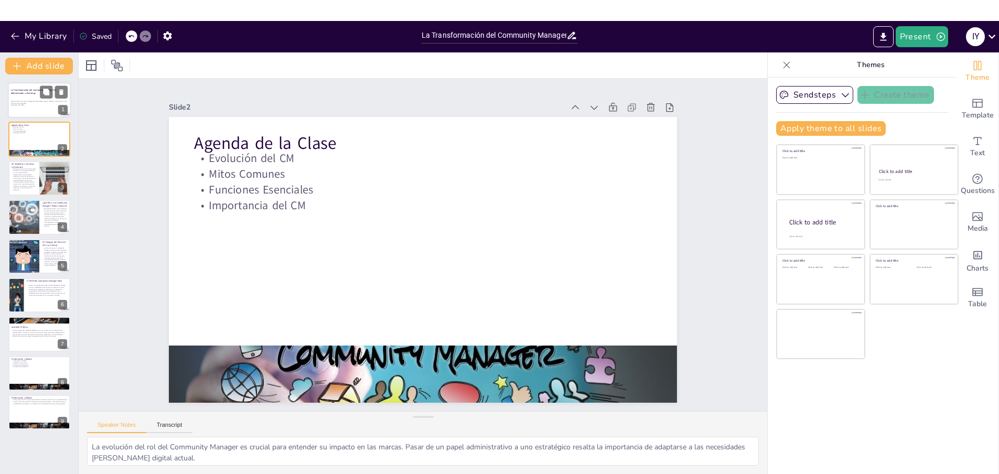
click at [18, 93] on strong "La Transformación del Community Manager: De Administrador a Estratega" at bounding box center [33, 92] width 45 height 6
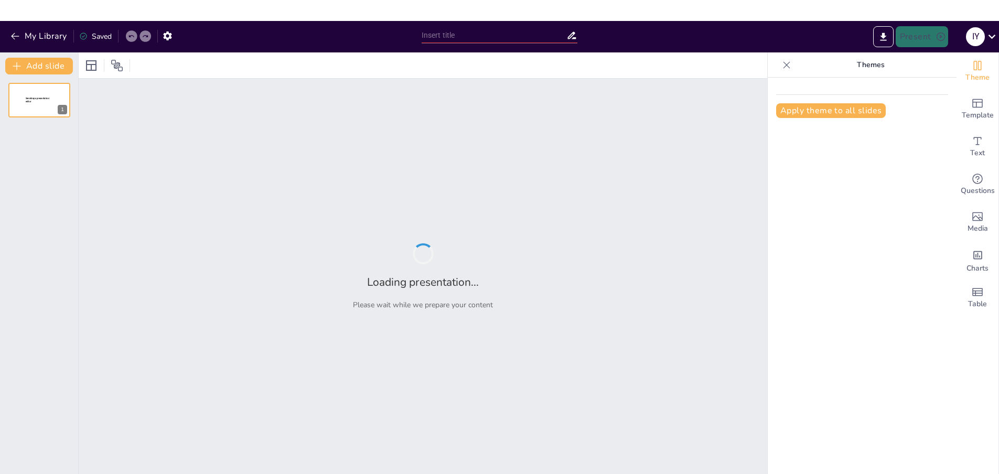
type input "Definiendo la Voz y el Tono de tu Marca en el Entorno Digital"
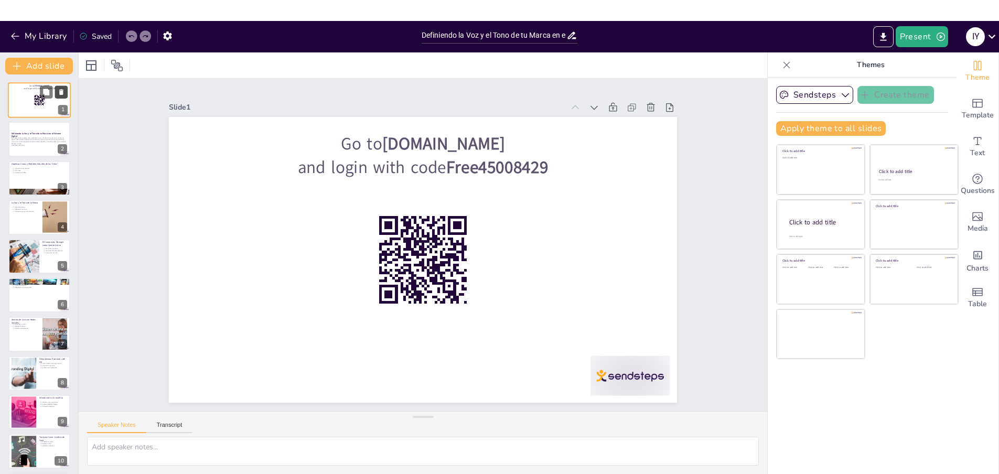
click at [60, 90] on icon at bounding box center [61, 92] width 4 height 6
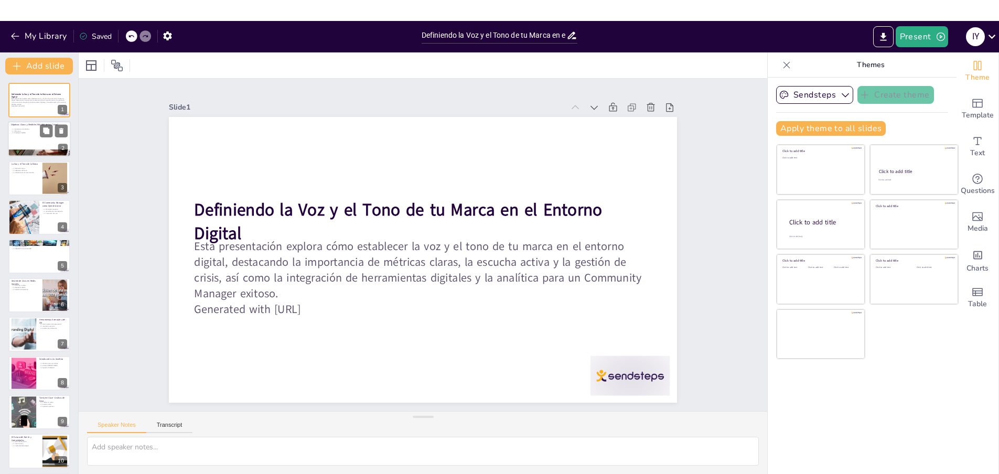
click at [38, 134] on p "3. Propósito medible" at bounding box center [39, 133] width 57 height 2
type textarea "Las métricas son fundamentales para cualquier Community Manager, ya que permite…"
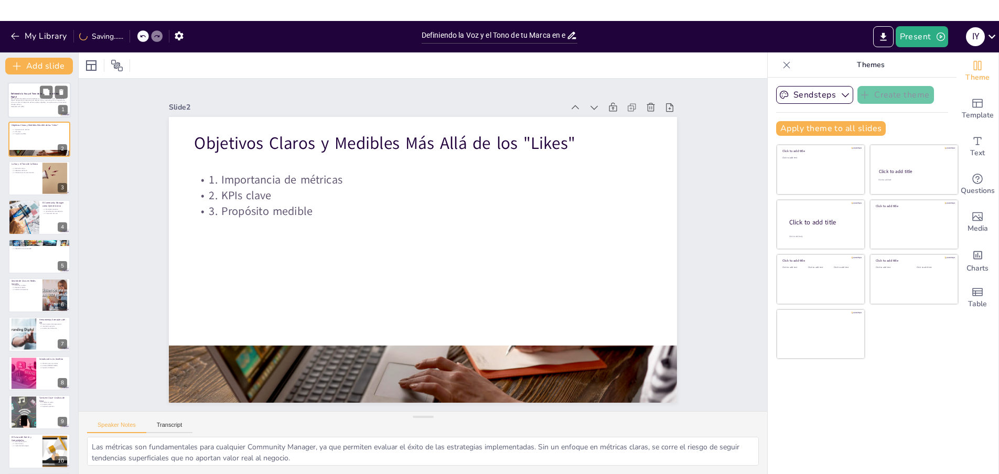
click at [36, 98] on p "Esta presentación explora cómo establecer la voz y el tono de tu marca en el en…" at bounding box center [39, 102] width 57 height 8
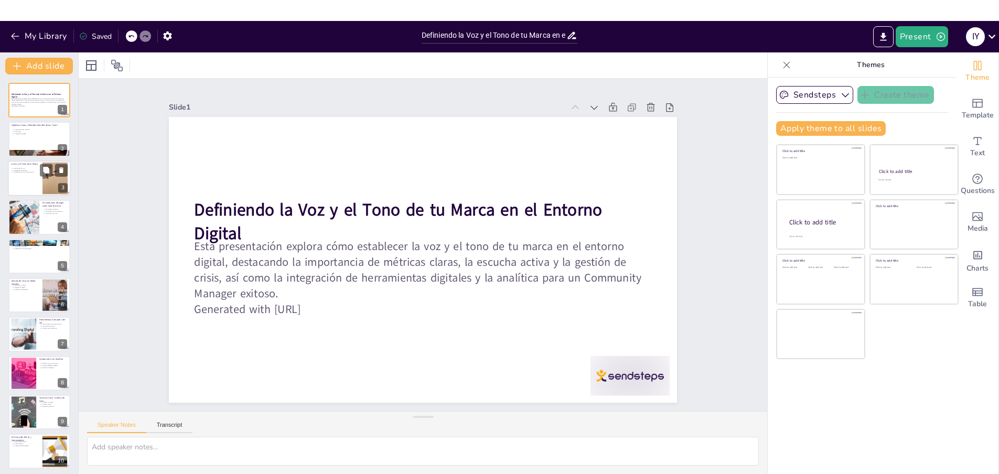
click at [19, 176] on div at bounding box center [39, 178] width 63 height 36
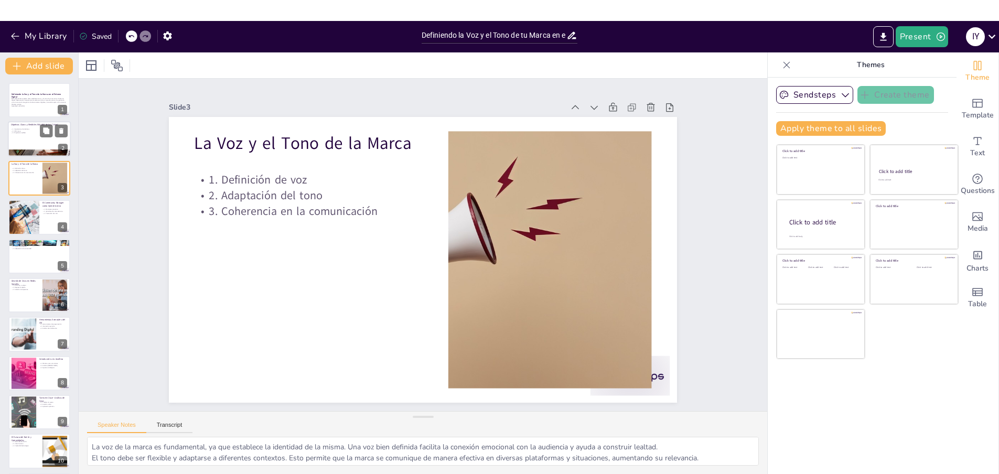
click at [33, 139] on div at bounding box center [39, 140] width 63 height 36
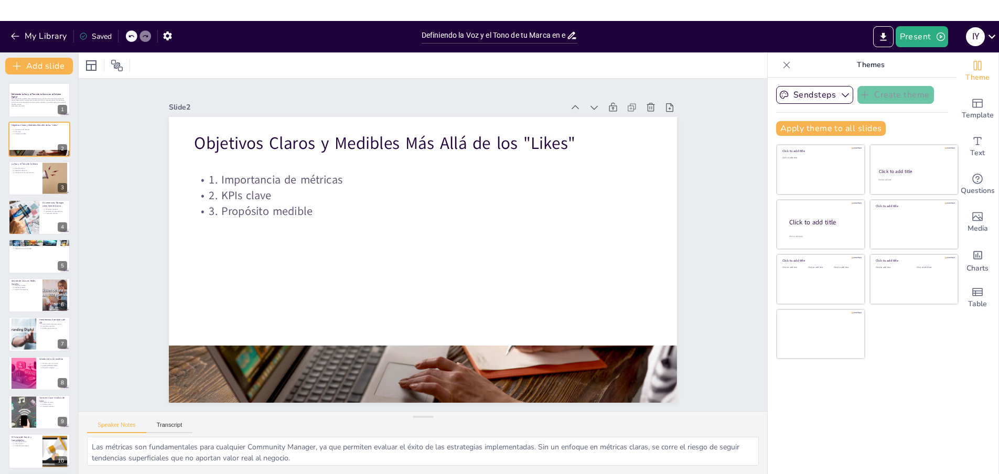
click at [449, 207] on p "3. Propósito medible" at bounding box center [457, 244] width 16 height 457
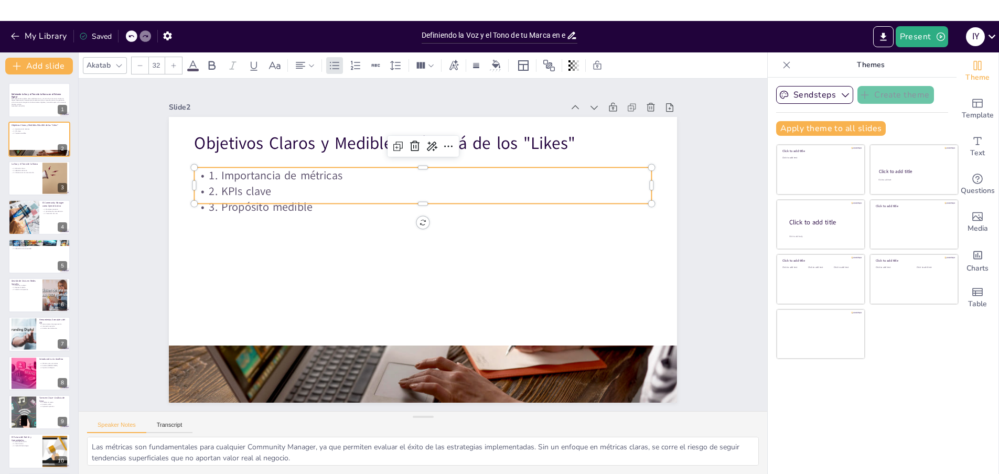
click at [429, 199] on p "3. Propósito medible" at bounding box center [460, 248] width 63 height 456
click at [203, 283] on p "1. Importancia de métricas" at bounding box center [430, 314] width 456 height 63
click at [460, 174] on p "1. Importancia de métricas" at bounding box center [491, 237] width 63 height 456
click at [460, 175] on p "1. Importancia de métricas" at bounding box center [491, 237] width 63 height 456
click at [294, 175] on p "1. Importancia de métricas" at bounding box center [469, 193] width 350 height 318
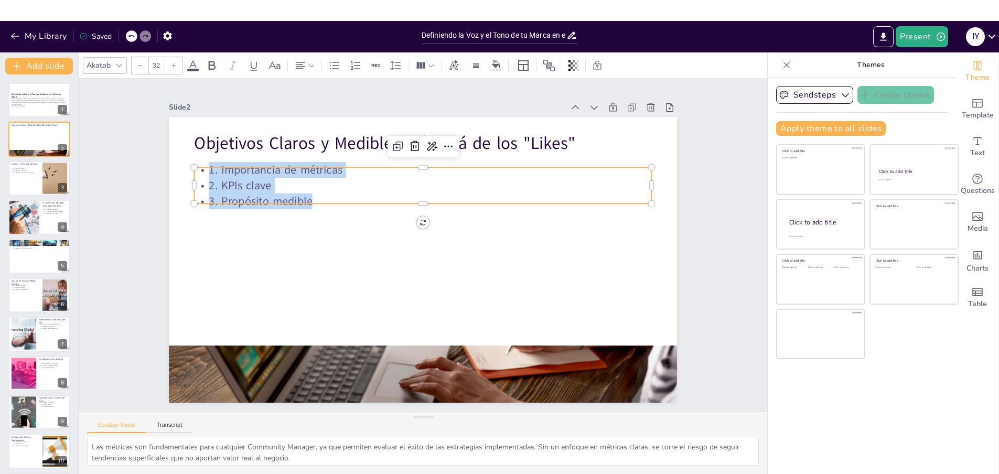
drag, startPoint x: 315, startPoint y: 198, endPoint x: 200, endPoint y: 168, distance: 118.2
click at [318, 168] on div "1. Importancia de métricas 2. KPIs clave 3. Propósito medible" at bounding box center [471, 210] width 307 height 398
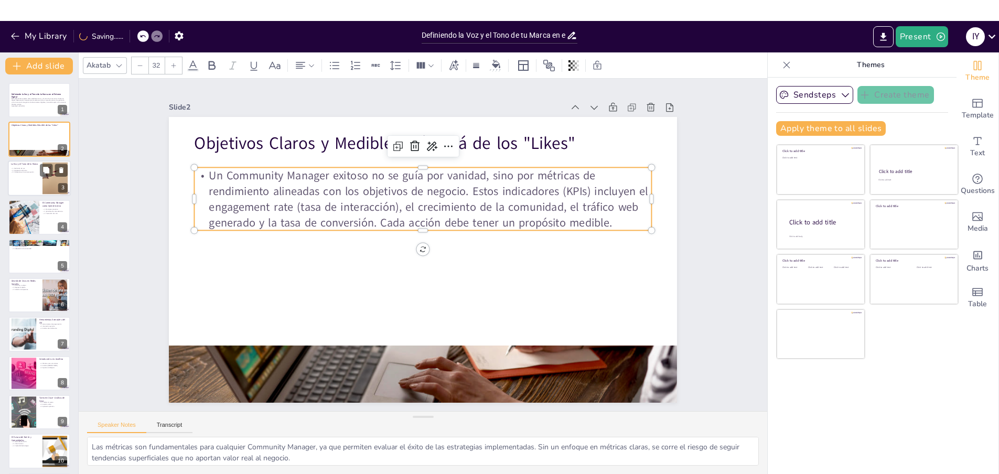
click at [26, 175] on div at bounding box center [39, 178] width 63 height 36
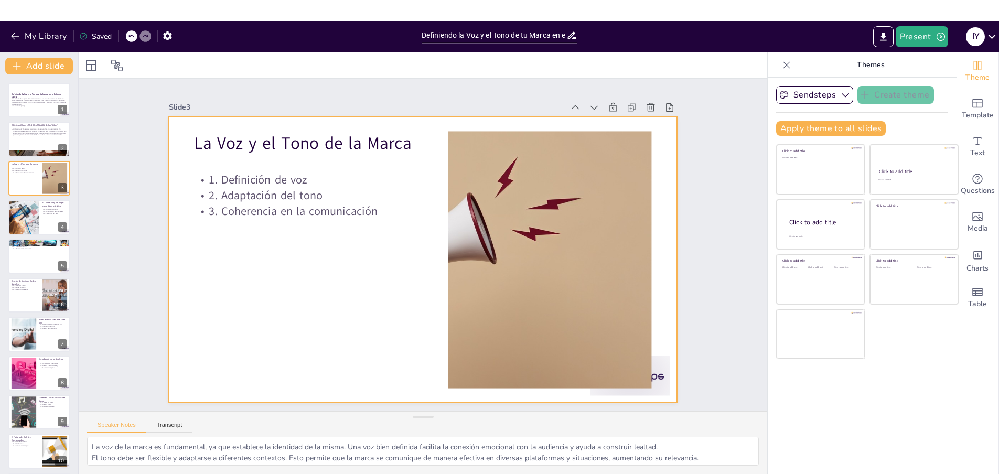
click at [265, 197] on p "2. Adaptación del tono" at bounding box center [360, 137] width 194 height 147
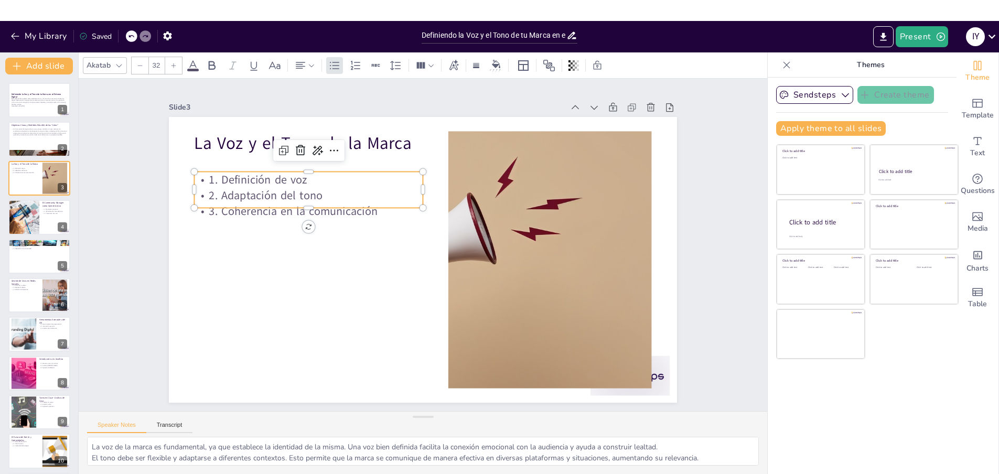
click at [368, 196] on p "2. Adaptación del tono" at bounding box center [421, 120] width 107 height 215
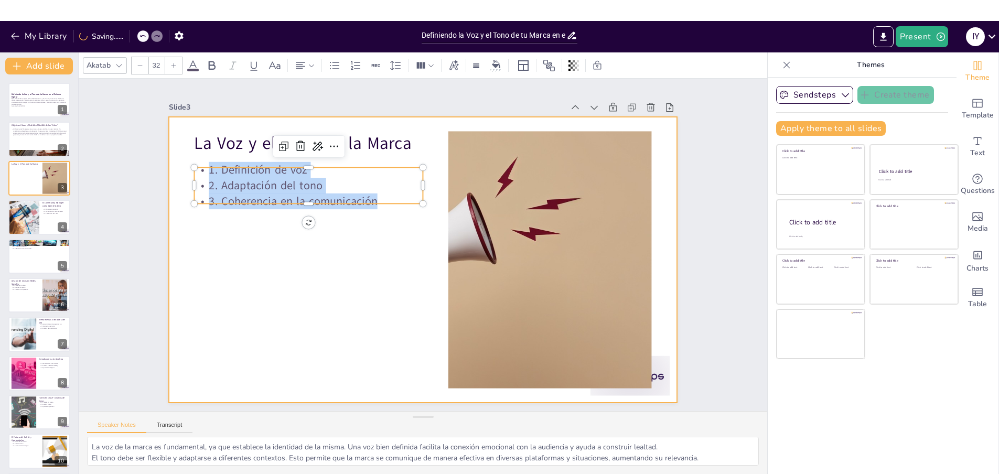
drag, startPoint x: 205, startPoint y: 170, endPoint x: 379, endPoint y: 214, distance: 179.5
click at [379, 214] on div "La Voz y el Tono de la Marca 1. Definición de voz 2. Adaptación del tono 3. Coh…" at bounding box center [409, 252] width 501 height 583
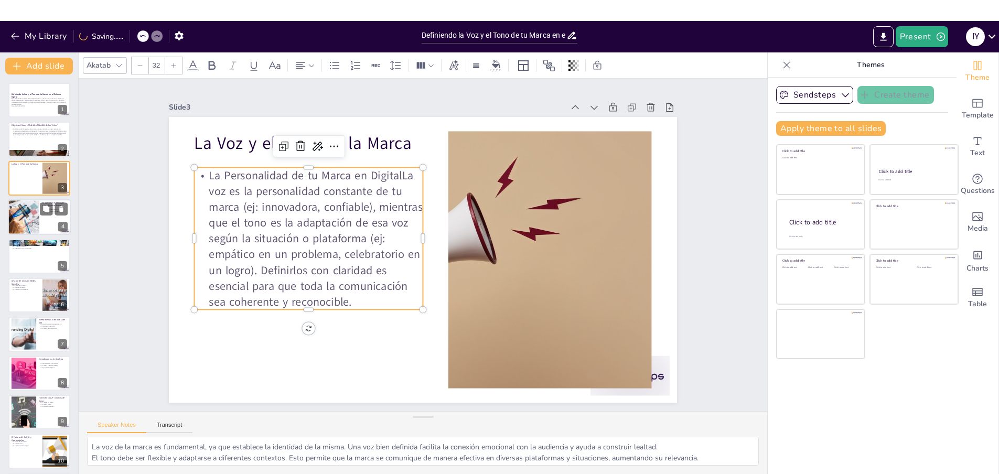
click at [10, 219] on div at bounding box center [23, 217] width 63 height 36
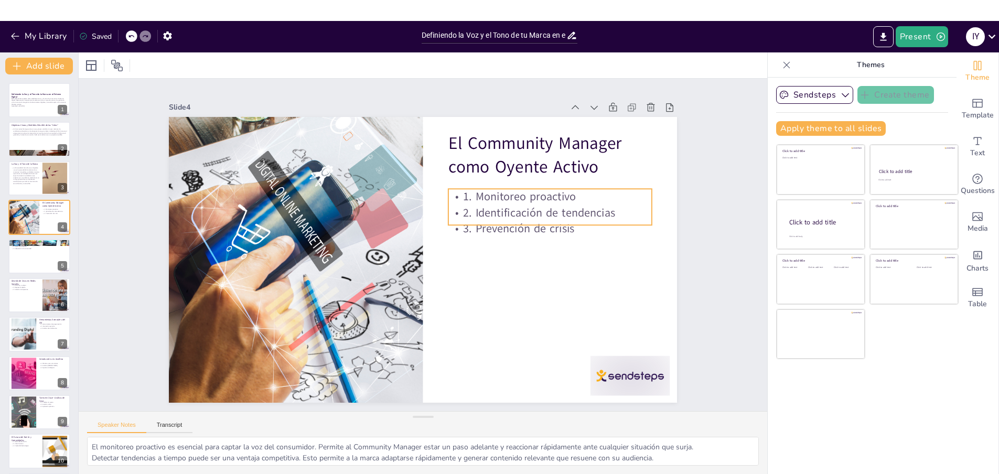
click at [409, 289] on p "1. Monitoreo proactivo" at bounding box center [309, 318] width 202 height 58
click at [516, 203] on p "1. Monitoreo proactivo" at bounding box center [549, 197] width 203 height 16
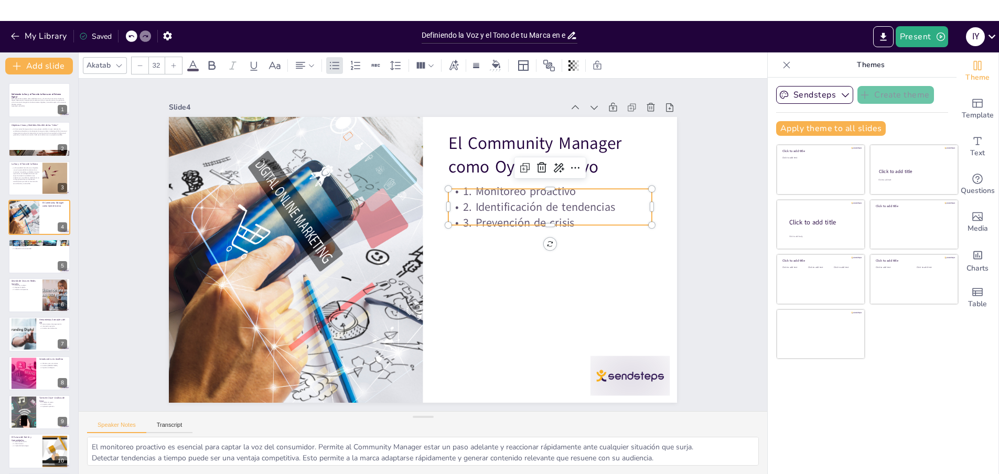
click at [511, 204] on p "2. Identificación de tendencias" at bounding box center [549, 207] width 203 height 16
click at [511, 260] on p "2. Identificación de tendencias" at bounding box center [487, 361] width 58 height 202
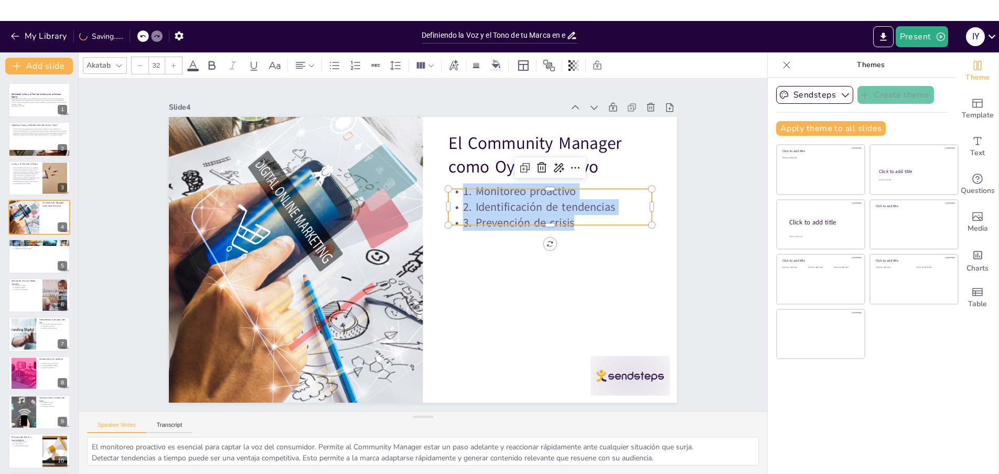
drag, startPoint x: 578, startPoint y: 218, endPoint x: 454, endPoint y: 195, distance: 126.3
click at [404, 195] on div "1. Monitoreo proactivo 2. Identificación de tendencias 3. Prevención de crisis" at bounding box center [359, 128] width 89 height 209
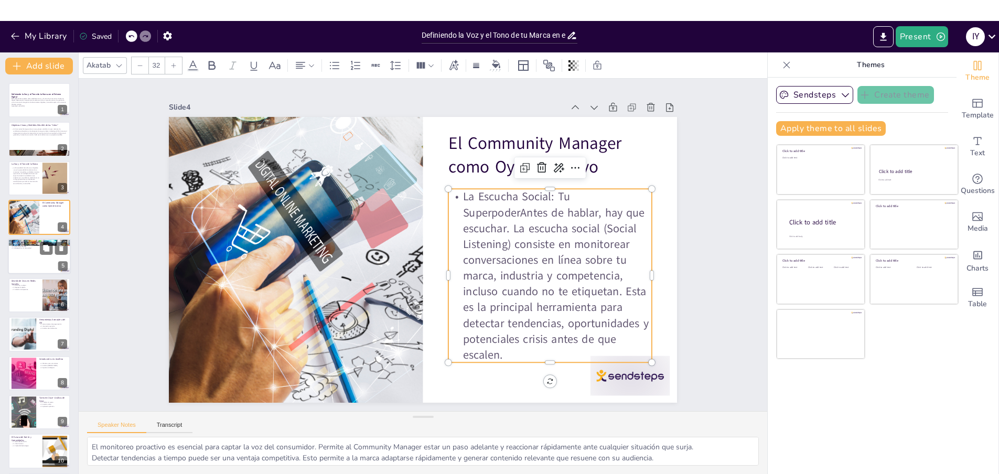
click at [21, 253] on div at bounding box center [39, 257] width 63 height 36
type textarea "Diversificar el contenido es esencial para mantener la atención del público. Un…"
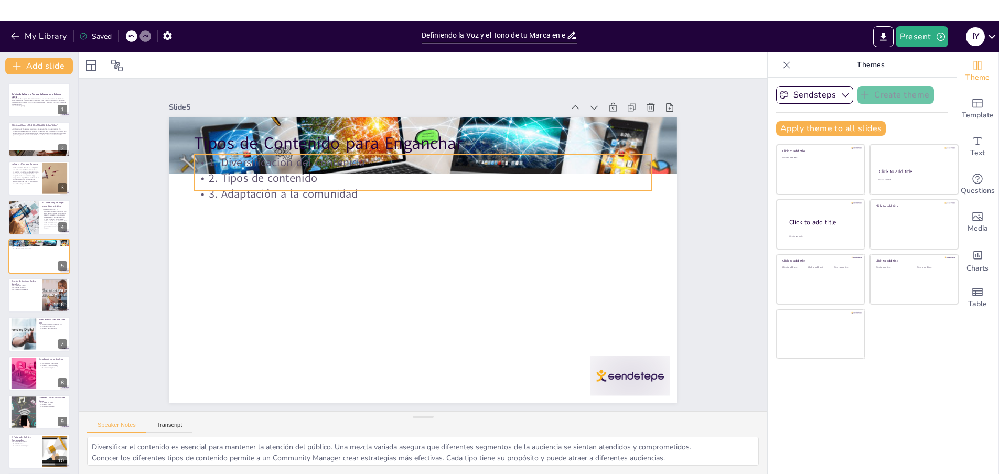
click at [418, 187] on div "1. Diversificación del contenido 2. Tipos de contenido 3. Adaptación a la comun…" at bounding box center [489, 231] width 142 height 457
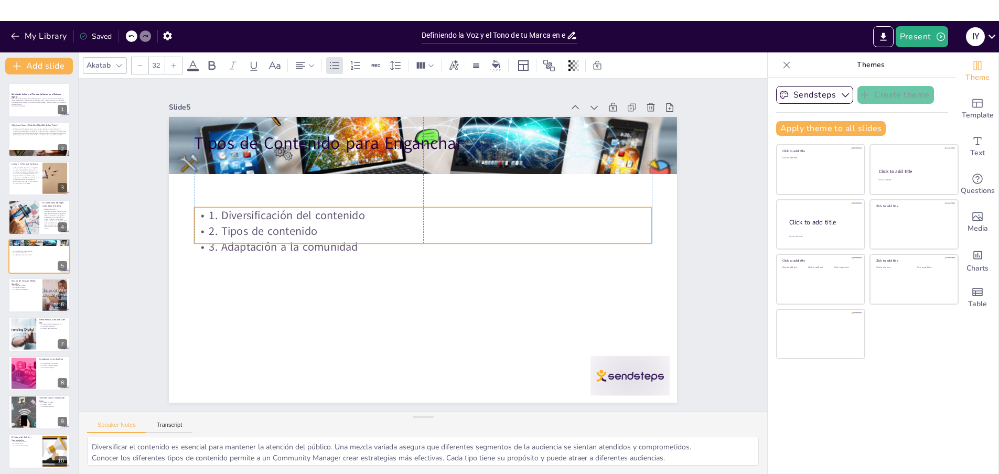
drag, startPoint x: 386, startPoint y: 179, endPoint x: 384, endPoint y: 231, distance: 51.4
click at [384, 230] on p "2. Tipos de contenido" at bounding box center [436, 242] width 111 height 450
click at [416, 243] on div at bounding box center [420, 244] width 8 height 457
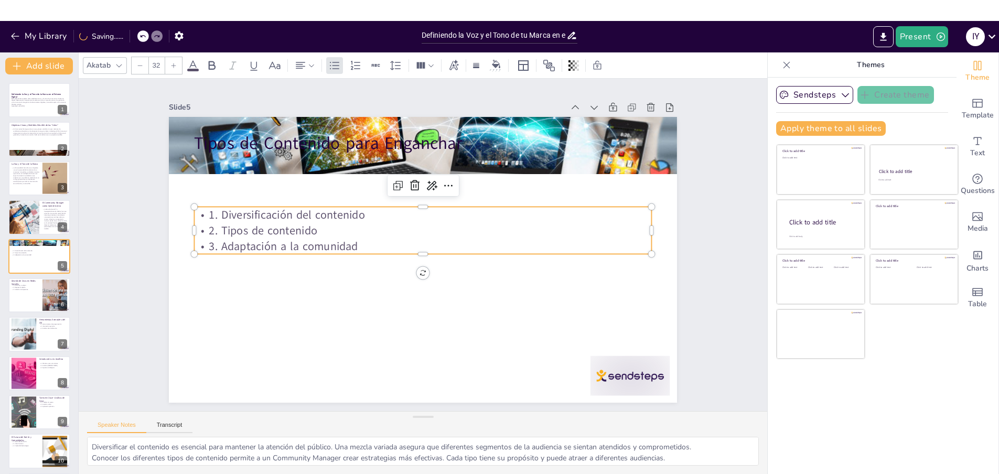
click at [366, 245] on p "3. Adaptación a la comunidad" at bounding box center [421, 244] width 111 height 450
click at [392, 245] on p "3. Adaptación a la comunidad" at bounding box center [423, 245] width 63 height 456
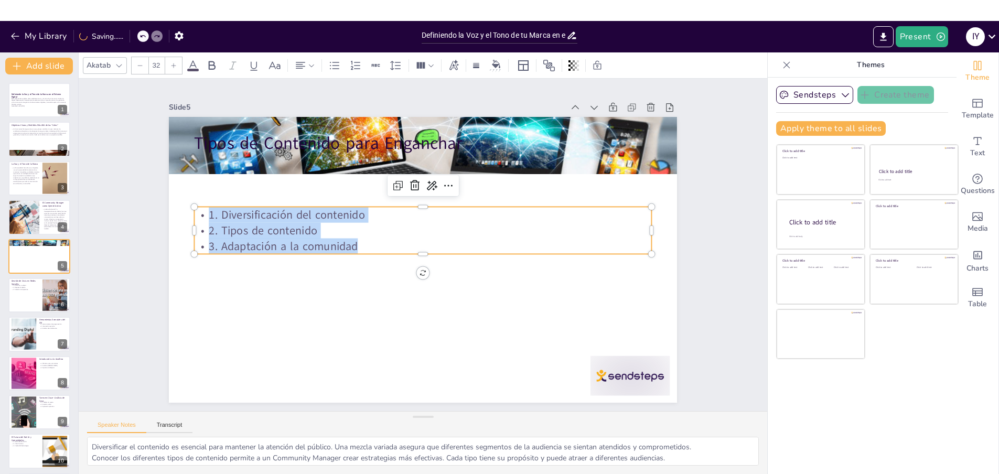
drag, startPoint x: 355, startPoint y: 245, endPoint x: 192, endPoint y: 206, distance: 167.1
click at [194, 206] on div "Tipos de Contenido para Enganchar 1. Diversificación del contenido 2. Tipos de …" at bounding box center [408, 249] width 429 height 571
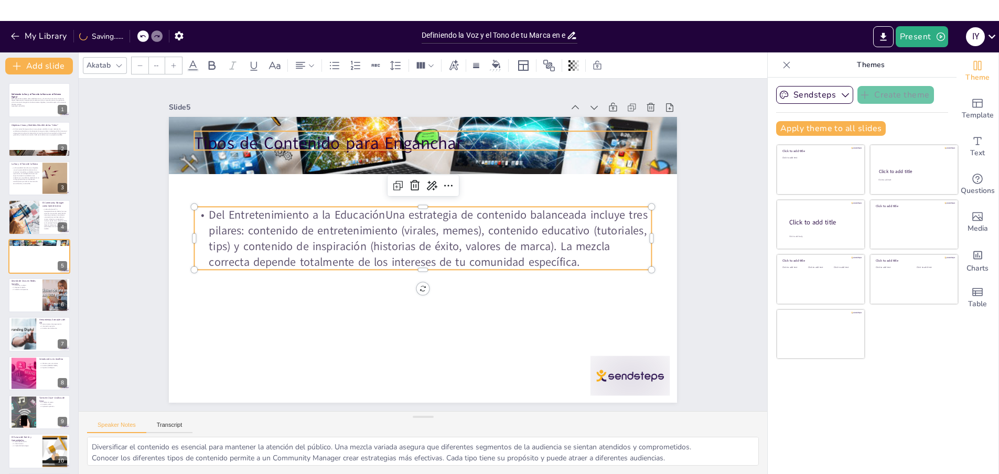
type input "48"
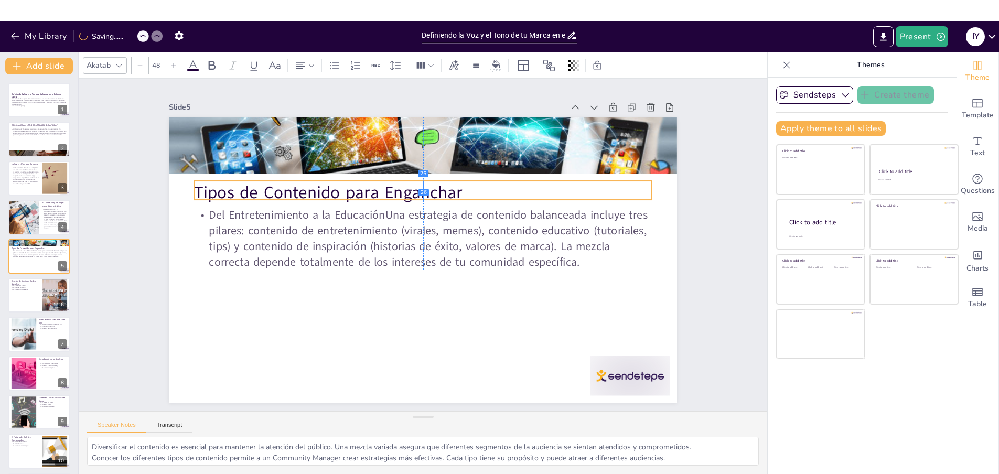
drag, startPoint x: 274, startPoint y: 144, endPoint x: 275, endPoint y: 194, distance: 50.3
click at [415, 194] on p "Tipos de Contenido para Enganchar" at bounding box center [474, 234] width 118 height 452
click at [44, 302] on div at bounding box center [55, 295] width 57 height 32
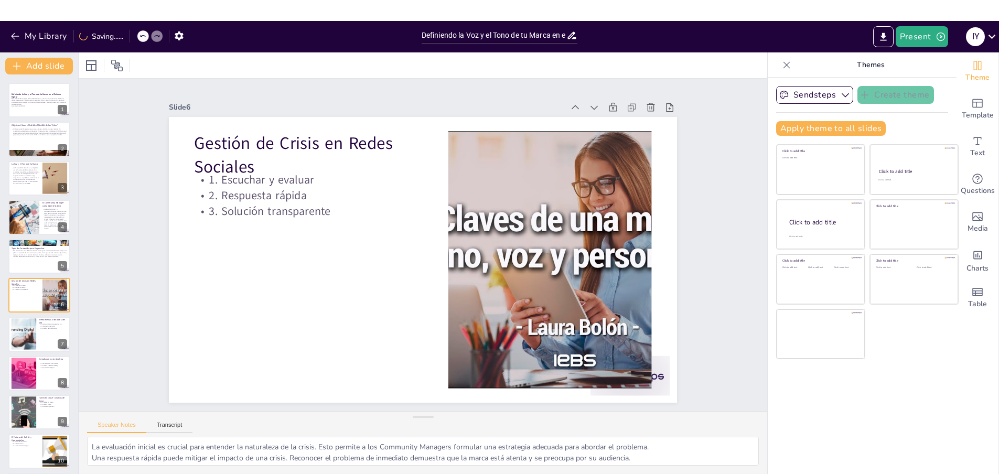
scroll to position [7, 0]
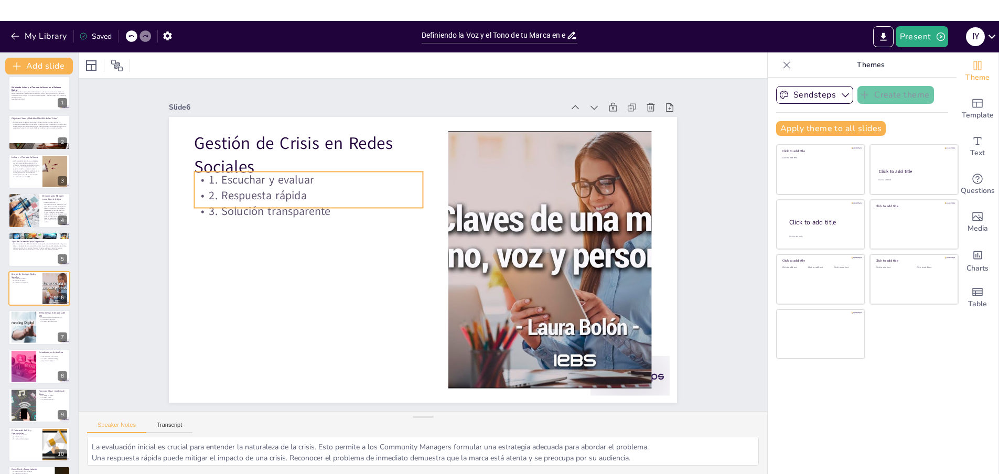
click at [445, 211] on p "3. Solución transparente" at bounding box center [509, 163] width 128 height 206
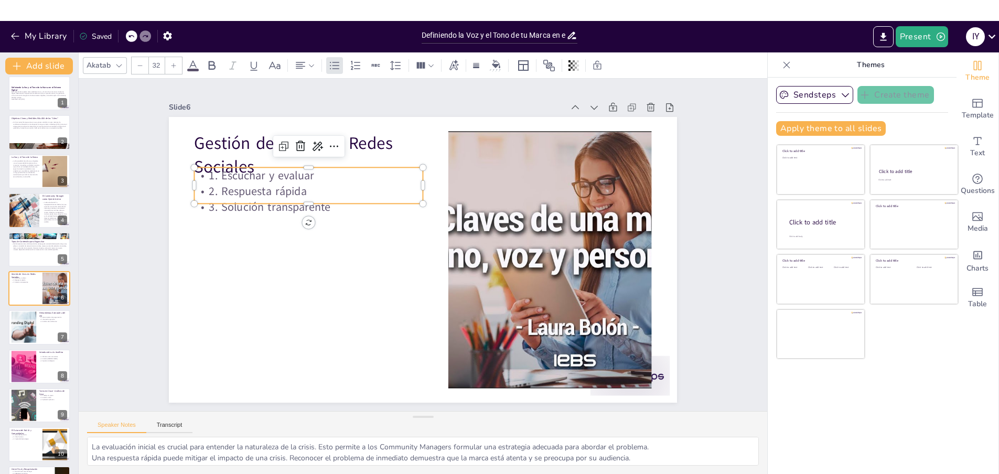
click at [469, 190] on p "2. Respuesta rápida" at bounding box center [489, 137] width 40 height 229
click at [372, 190] on p "2. Respuesta rápida" at bounding box center [425, 118] width 107 height 215
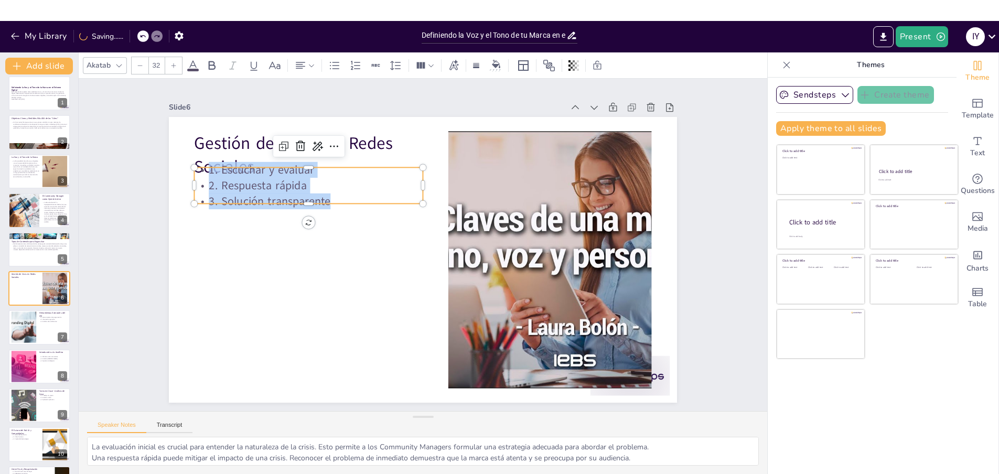
drag, startPoint x: 326, startPoint y: 199, endPoint x: 200, endPoint y: 175, distance: 128.1
click at [208, 189] on div "1. Escuchar y evaluar 2. Respuesta rápida 3. Solución transparente" at bounding box center [302, 290] width 188 height 202
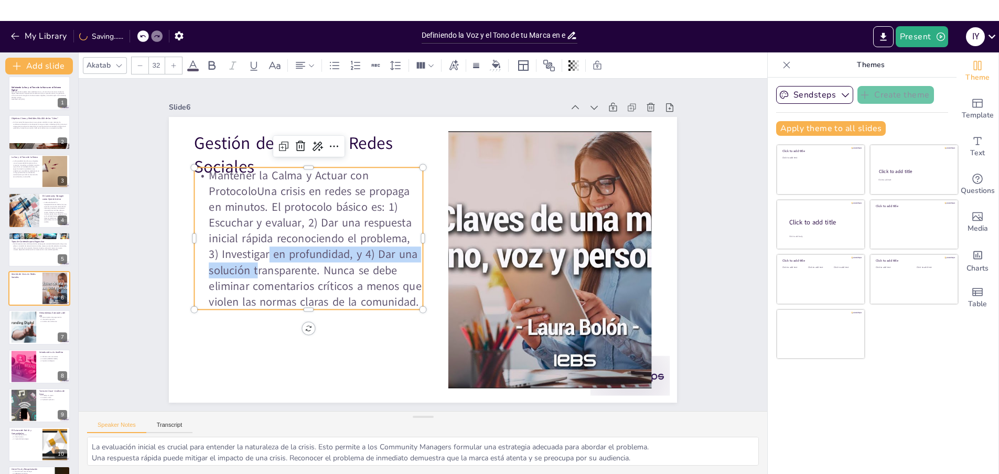
drag, startPoint x: 254, startPoint y: 252, endPoint x: 254, endPoint y: 272, distance: 19.9
click at [254, 272] on p "Mantener la Calma y Actuar con ProtocoloUna crisis en redes se propaga en minut…" at bounding box center [308, 238] width 229 height 142
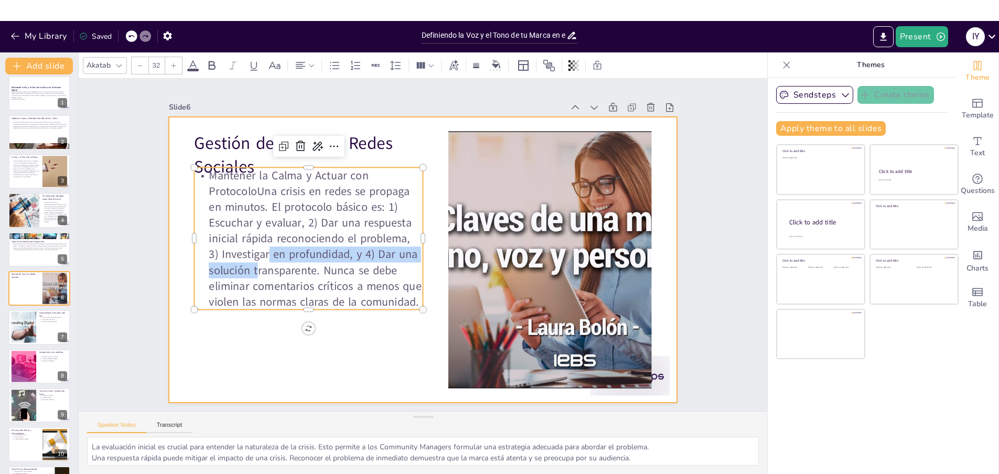
click at [252, 352] on div at bounding box center [431, 232] width 579 height 529
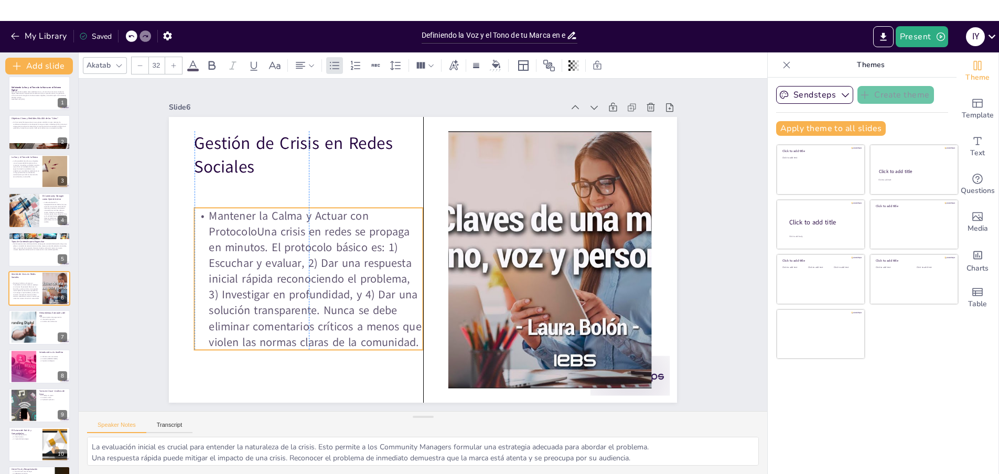
drag, startPoint x: 196, startPoint y: 275, endPoint x: 196, endPoint y: 319, distance: 43.5
click at [361, 275] on p "Mantener la Calma y Actuar con ProtocoloUna crisis en redes se propaga en minut…" at bounding box center [495, 151] width 268 height 250
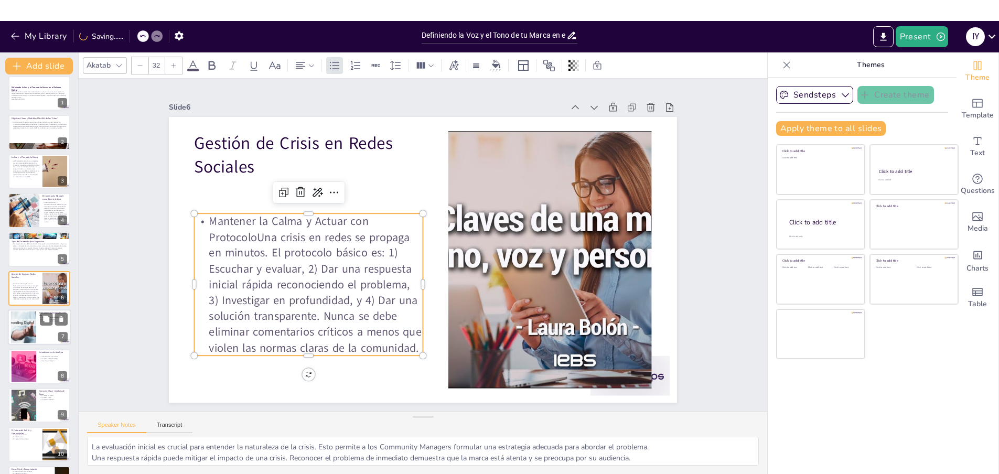
click at [36, 310] on div "Herramientas Esenciales del CM 1. Herramientas de programación 2. Interacción g…" at bounding box center [39, 310] width 63 height 0
type textarea "Las herramientas de programación son útiles para mantener un flujo constante de…"
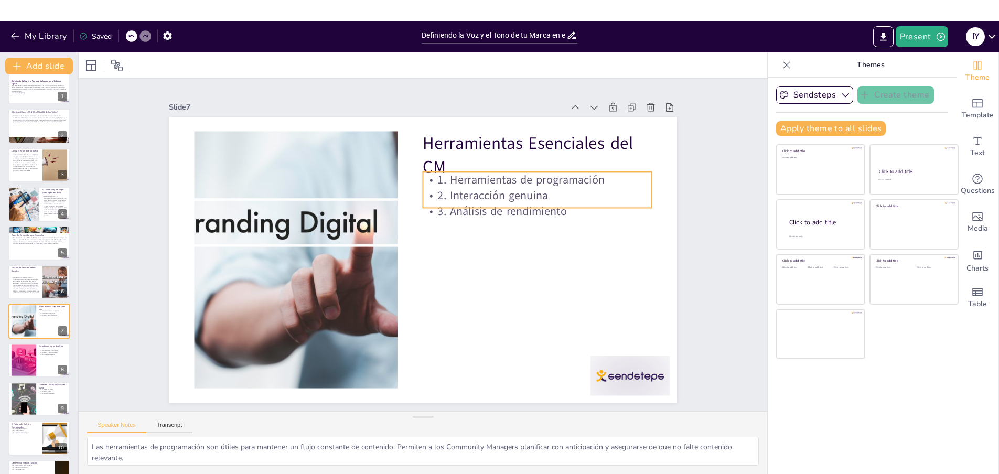
click at [404, 215] on p "3. Análisis de rendimiento" at bounding box center [321, 182] width 165 height 180
click at [430, 270] on div "1. Herramientas de programación 2. Interacción genuina 3. Análisis de rendimien…" at bounding box center [314, 305] width 232 height 71
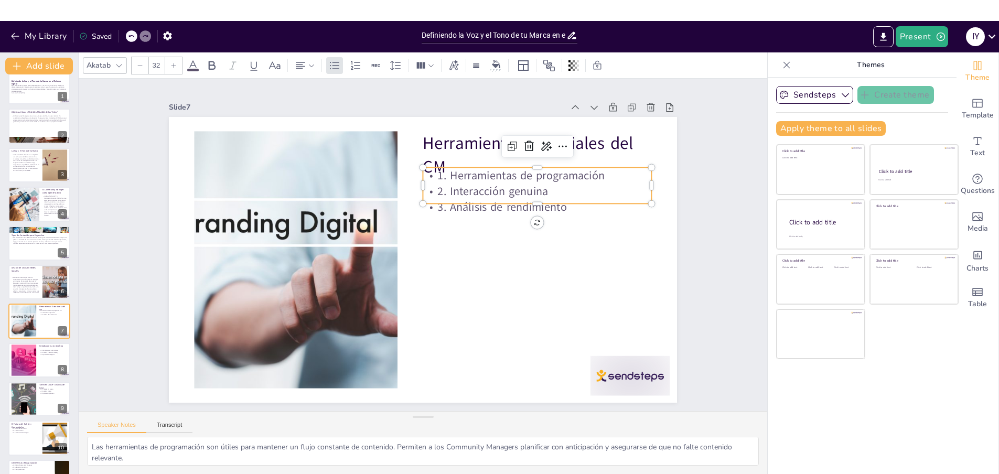
click at [410, 202] on p "3. Análisis de rendimiento" at bounding box center [302, 232] width 215 height 107
click at [371, 192] on p "2. Interacción genuina" at bounding box center [363, 130] width 16 height 229
click at [514, 238] on p "2. Interacción genuina" at bounding box center [494, 352] width 40 height 229
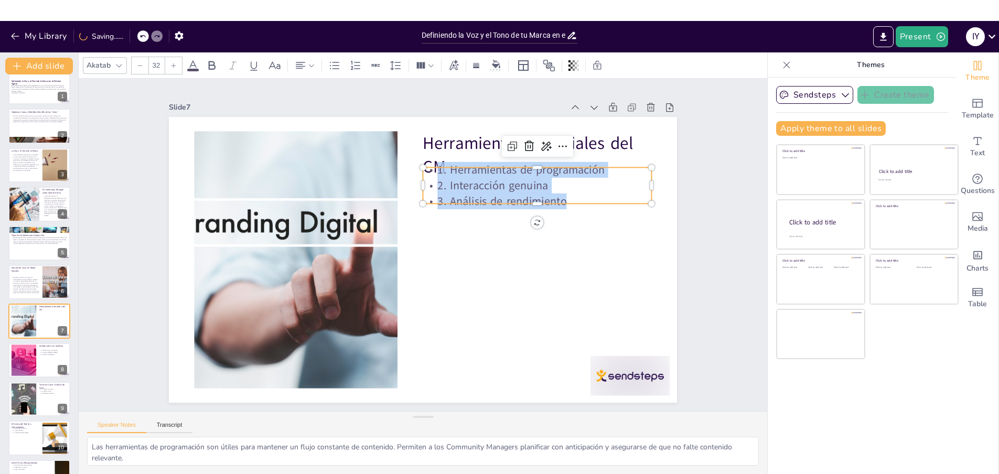
drag, startPoint x: 568, startPoint y: 197, endPoint x: 420, endPoint y: 169, distance: 150.3
click at [420, 169] on div "Herramientas Esenciales del CM 1. Herramientas de programación 2. Interacción g…" at bounding box center [423, 260] width 508 height 286
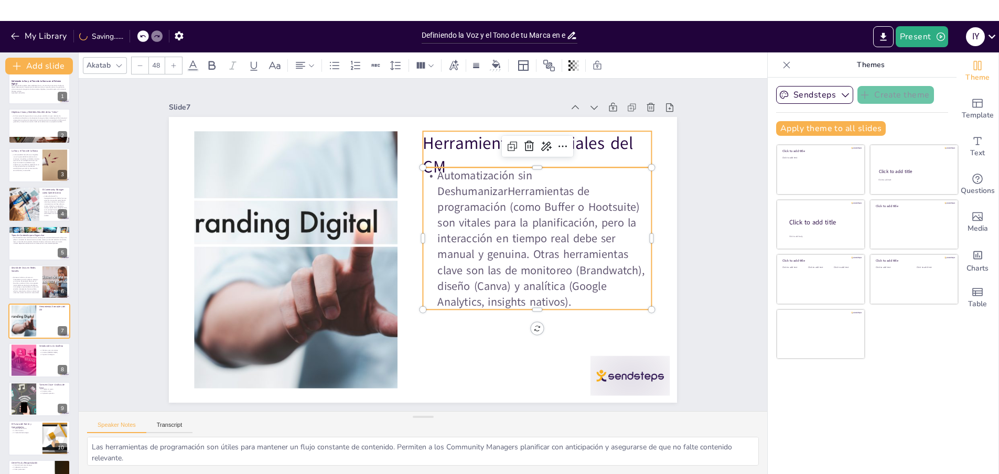
click at [515, 284] on p "Herramientas Esenciales del CM" at bounding box center [428, 390] width 172 height 213
type input "32"
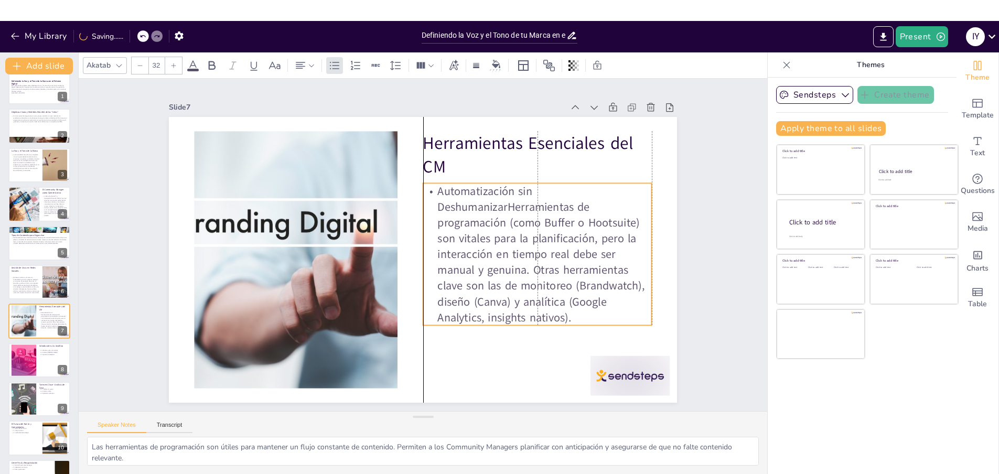
drag, startPoint x: 626, startPoint y: 180, endPoint x: 631, endPoint y: 197, distance: 17.8
click at [436, 197] on p "Automatización sin DeshumanizarHerramientas de programación (como Buffer o Hoot…" at bounding box center [308, 259] width 253 height 187
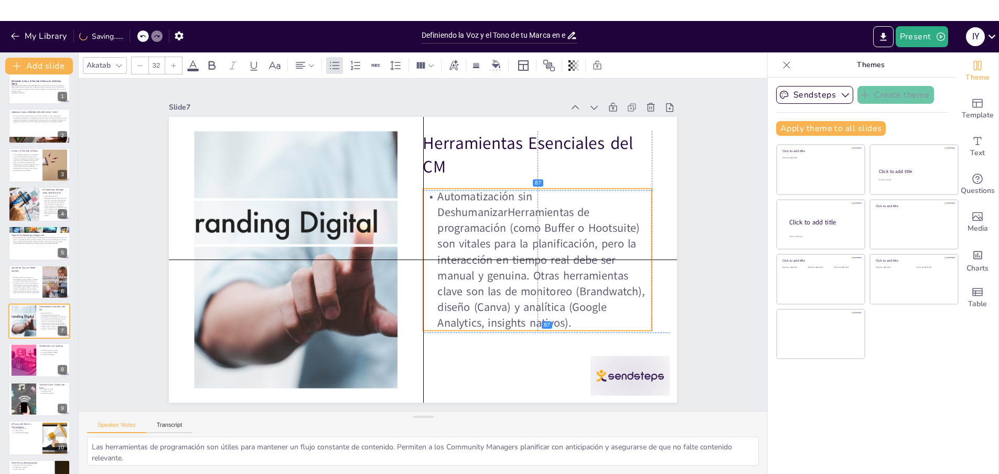
click at [497, 261] on p "Automatización sin DeshumanizarHerramientas de programación (como Buffer o Hoot…" at bounding box center [377, 138] width 237 height 269
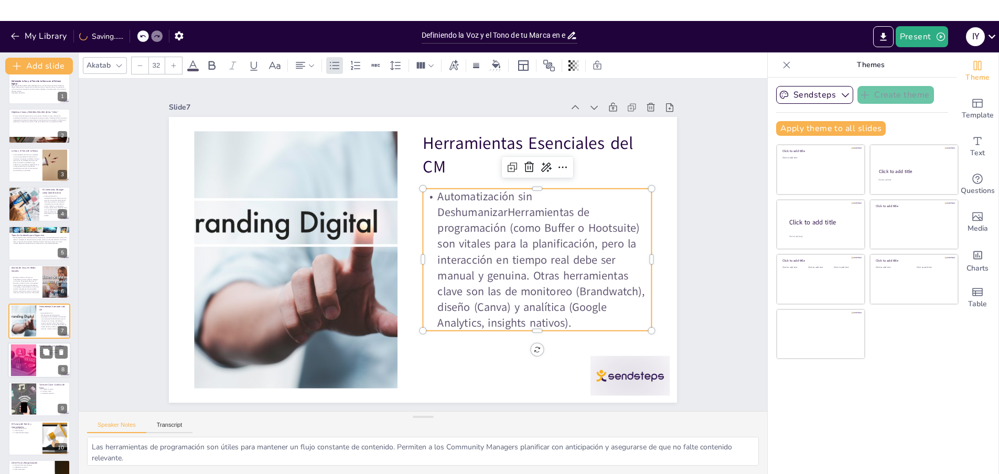
click at [34, 360] on div at bounding box center [23, 360] width 48 height 32
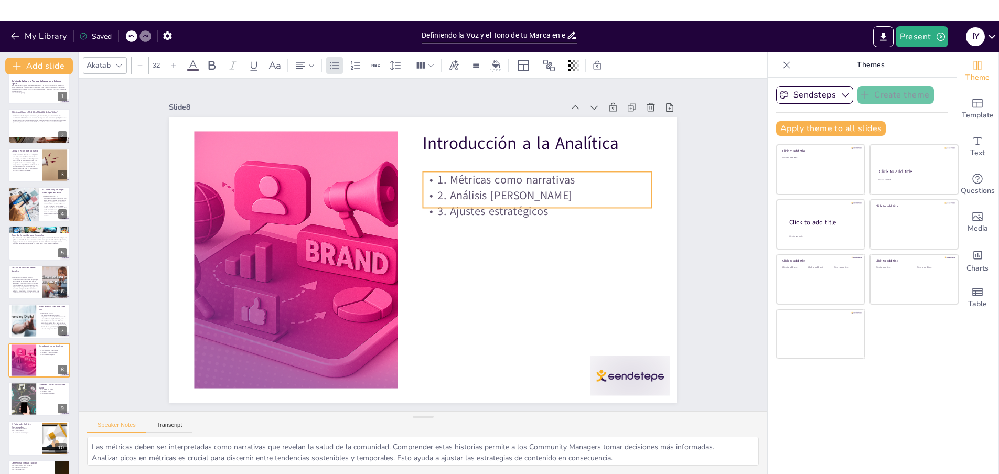
click at [395, 198] on p "2. Análisis [PERSON_NAME]" at bounding box center [304, 205] width 180 height 165
click at [392, 198] on p "2. Análisis [PERSON_NAME]" at bounding box center [309, 193] width 165 height 180
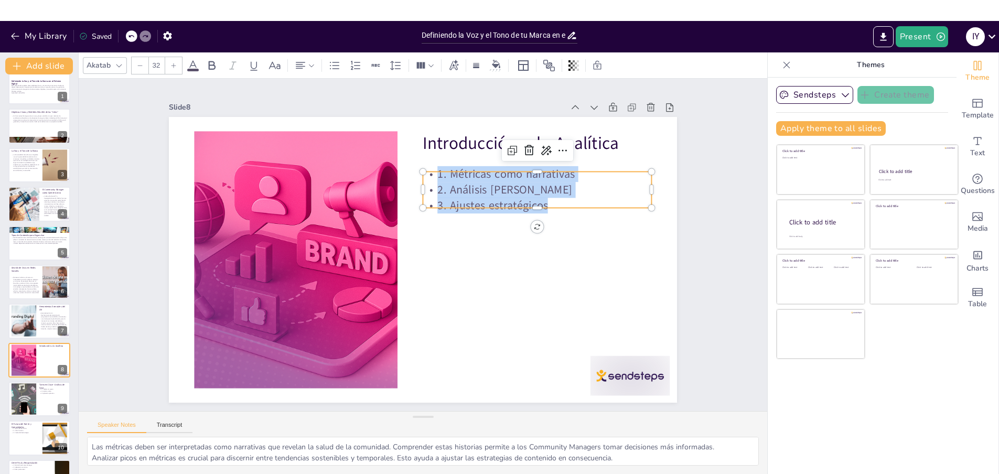
drag, startPoint x: 550, startPoint y: 204, endPoint x: 418, endPoint y: 170, distance: 136.6
click at [418, 170] on div "Introducción a la Analítica 1. Métricas como narrativas 2. Análisis de picos 3.…" at bounding box center [434, 254] width 552 height 569
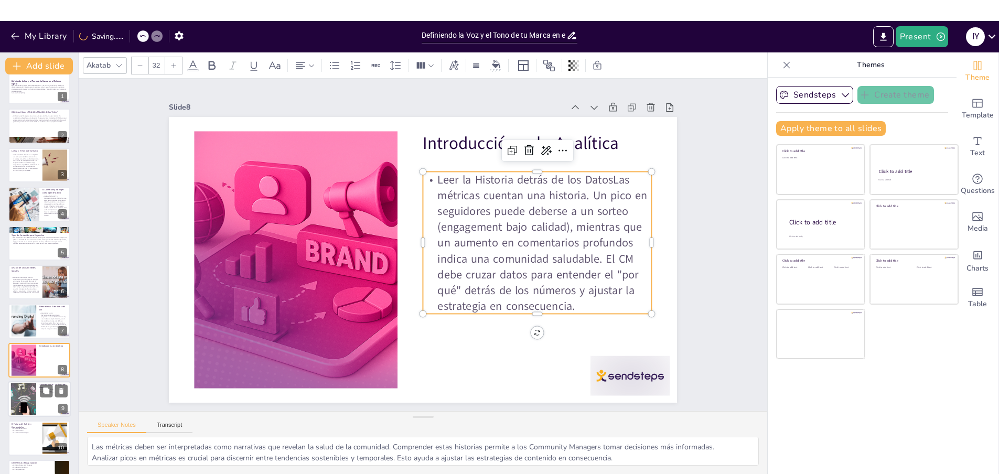
click at [24, 406] on div at bounding box center [23, 399] width 57 height 32
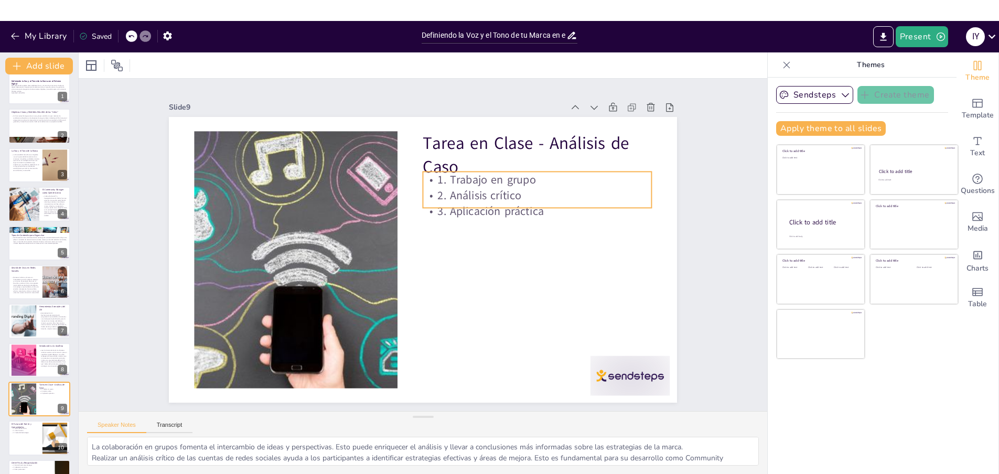
click at [521, 209] on p "3. Aplicación práctica" at bounding box center [474, 137] width 165 height 180
click at [478, 258] on p "2. Análisis crítico" at bounding box center [434, 369] width 85 height 222
click at [532, 221] on p "2. Análisis crítico" at bounding box center [514, 328] width 107 height 215
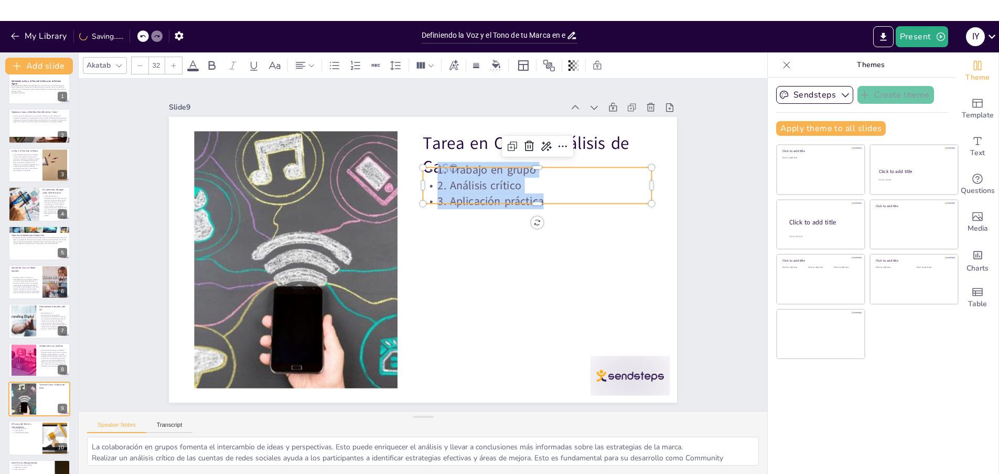
drag, startPoint x: 549, startPoint y: 200, endPoint x: 423, endPoint y: 171, distance: 130.0
click at [458, 236] on div "1. Trabajo en grupo 2. Análisis crítico 3. Aplicación práctica" at bounding box center [493, 352] width 71 height 232
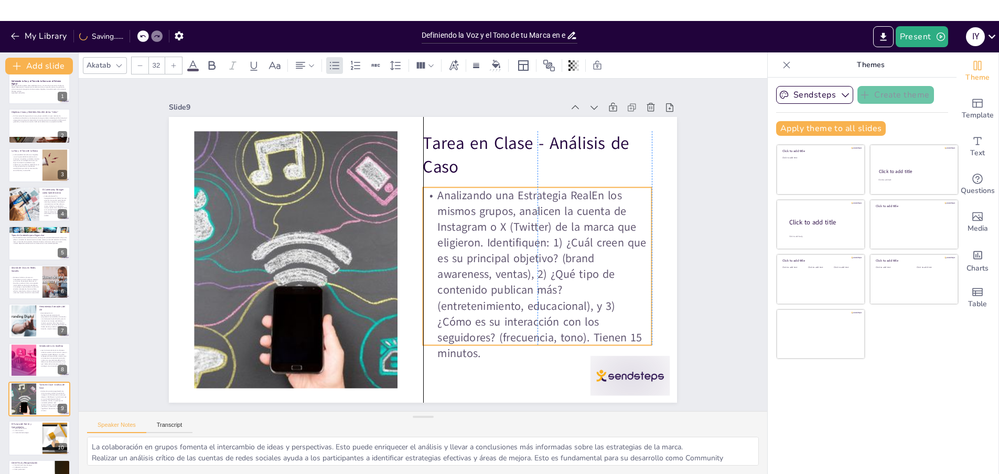
drag, startPoint x: 613, startPoint y: 236, endPoint x: 615, endPoint y: 230, distance: 6.5
click at [440, 230] on p "Analizando una Estrategia RealEn los mismos grupos, analicen la cuenta de Insta…" at bounding box center [304, 252] width 271 height 236
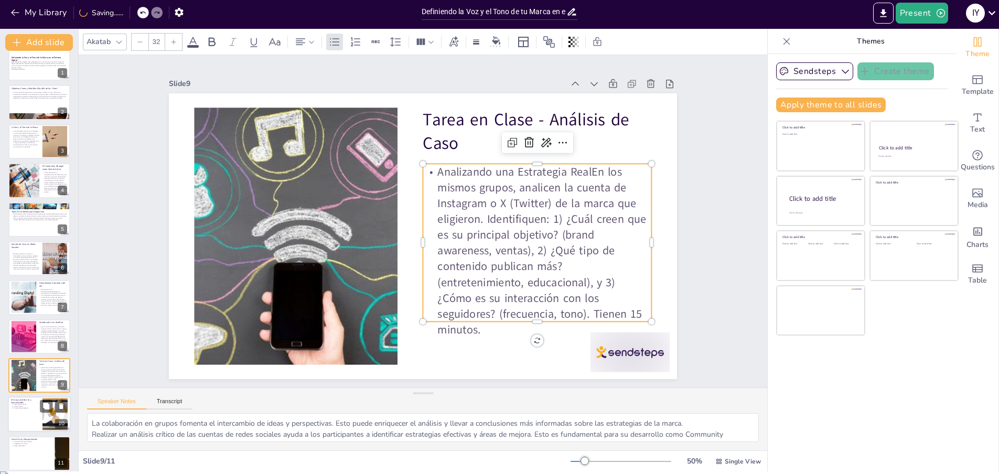
scroll to position [29, 0]
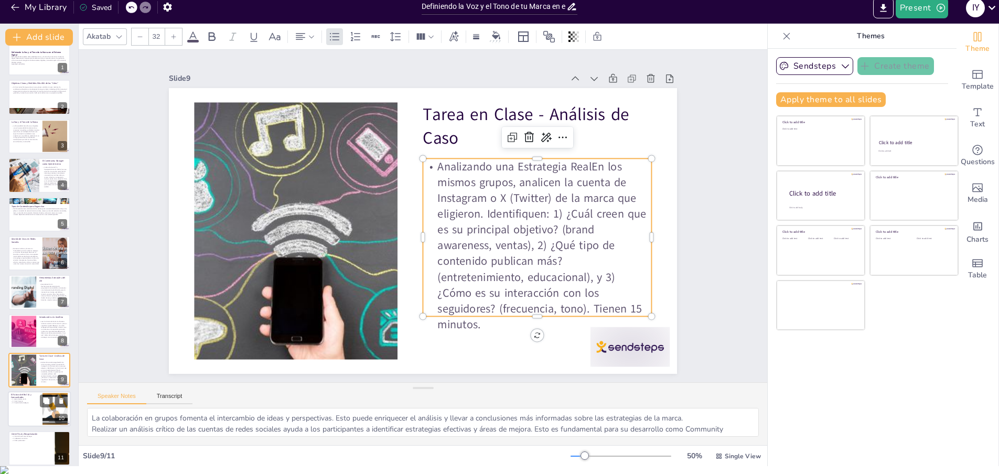
click at [28, 408] on div at bounding box center [39, 410] width 63 height 36
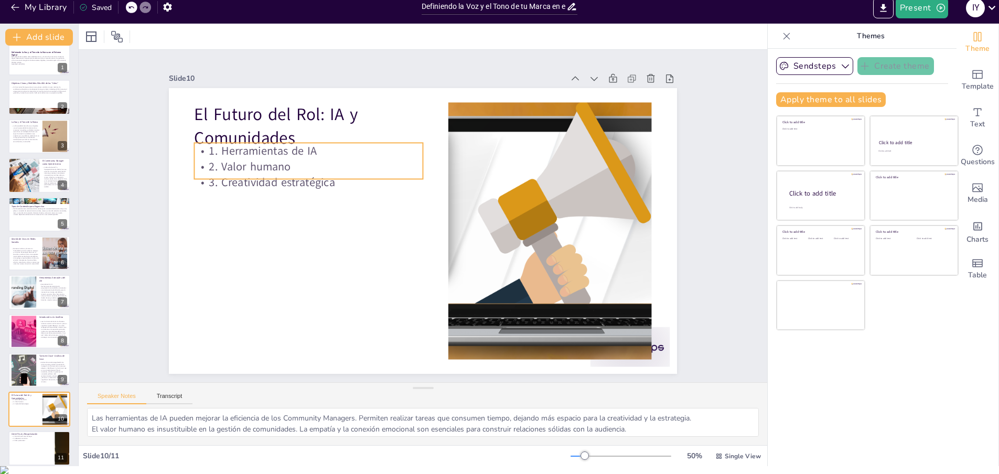
click at [377, 176] on p "3. Creatividad estratégica" at bounding box center [419, 97] width 85 height 222
click at [332, 174] on p "3. Creatividad estratégica" at bounding box center [371, 108] width 165 height 180
click at [434, 174] on p "3. Creatividad estratégica" at bounding box center [541, 200] width 215 height 107
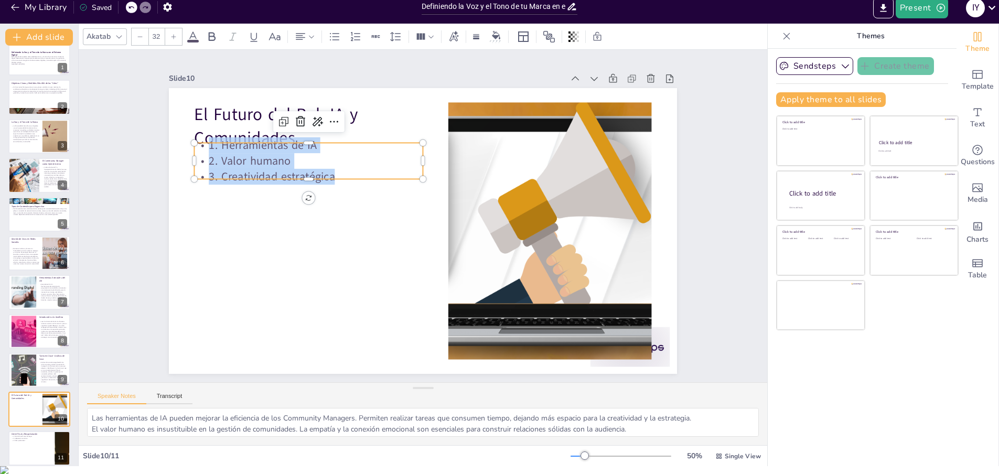
drag, startPoint x: 316, startPoint y: 174, endPoint x: 205, endPoint y: 145, distance: 114.7
click at [441, 145] on div "1. Herramientas de IA 2. Valor humano 3. Creatividad estratégica" at bounding box center [547, 193] width 213 height 173
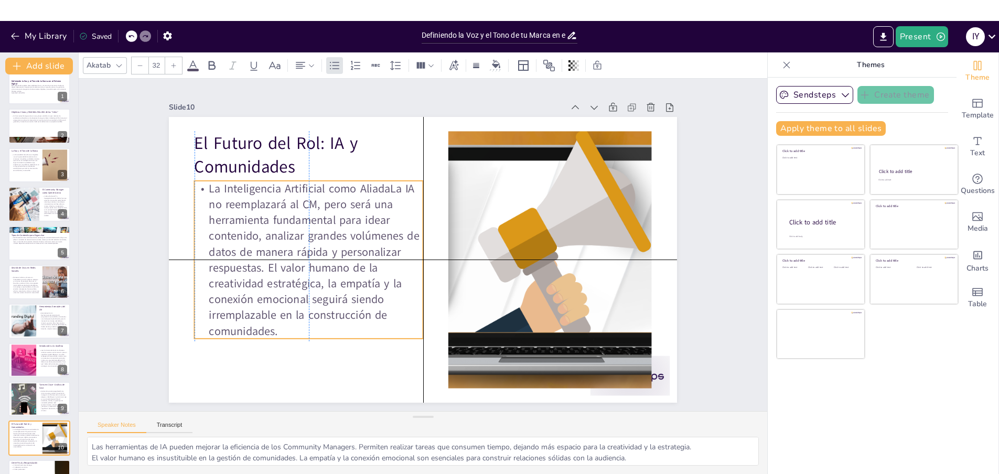
drag, startPoint x: 378, startPoint y: 285, endPoint x: 377, endPoint y: 294, distance: 9.5
click at [377, 297] on p "La Inteligencia Artificial como AliadaLa IA no reemplazará al CM, pero será una…" at bounding box center [482, 343] width 237 height 273
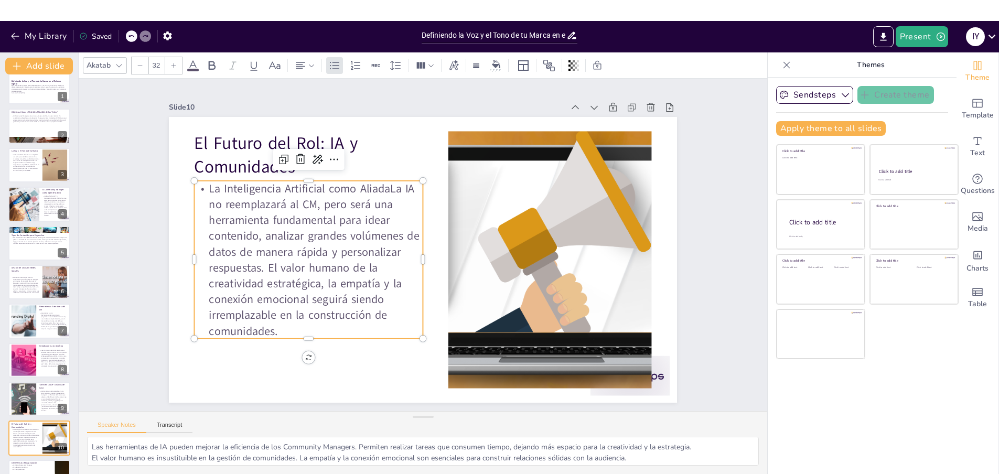
click at [386, 189] on p "La Inteligencia Artificial como AliadaLa IA no reemplazará al CM, pero será una…" at bounding box center [308, 259] width 229 height 158
click at [386, 245] on p "La Inteligencia Artificial como AliadaLa IA no reemplazará al CM, pero será una…" at bounding box center [438, 359] width 158 height 229
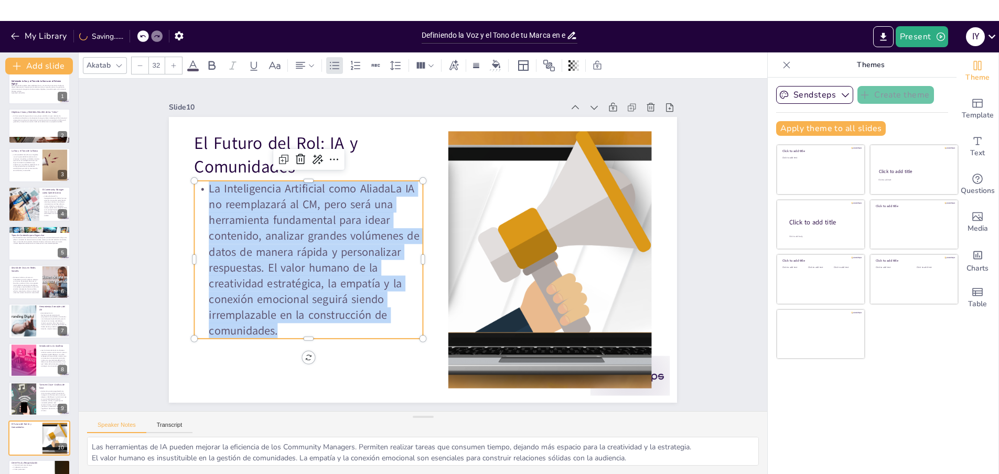
click at [386, 189] on p "La Inteligencia Artificial como AliadaLa IA no reemplazará al CM, pero será una…" at bounding box center [524, 300] width 278 height 262
click at [386, 189] on p "La Inteligencia Artificial como AliadaLa IA no reemplazará al CM, pero será una…" at bounding box center [467, 138] width 251 height 277
click at [385, 190] on p "La Inteligencia Artificial como AliadaLa IA no reemplazará al CM, pero será una…" at bounding box center [444, 131] width 221 height 266
click at [388, 217] on p "La Inteligencia Artificial como AliadaLa IA no reemplazará al CM, pero será una…" at bounding box center [455, 134] width 237 height 273
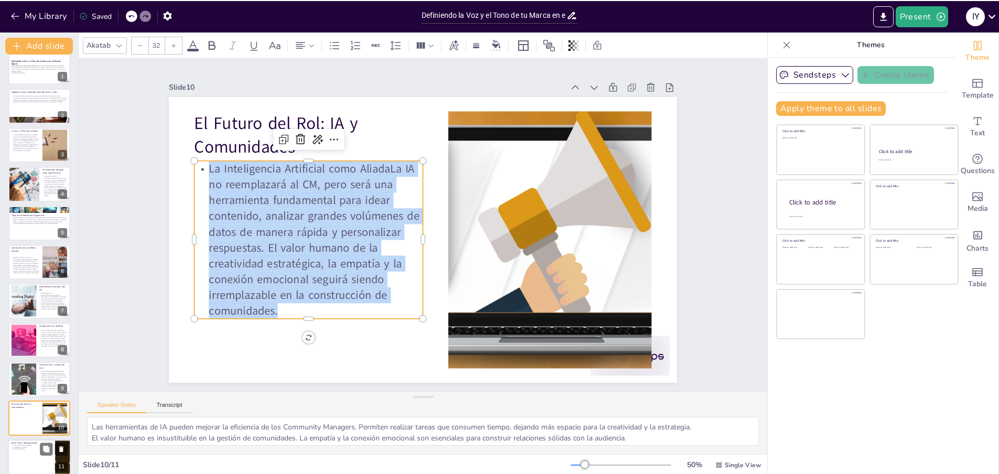
scroll to position [29, 0]
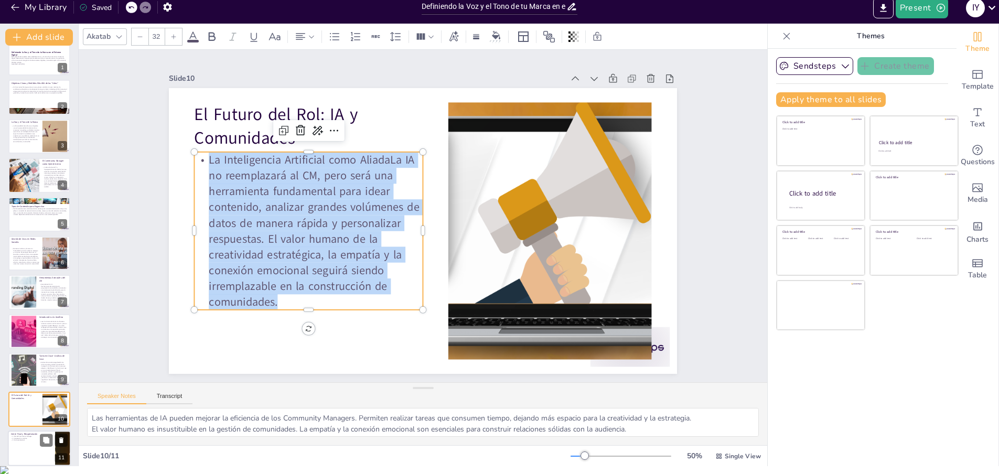
click at [32, 452] on div at bounding box center [39, 448] width 63 height 36
type textarea "El rol del Community Manager es crucial para conectar marcas y audiencias. Comp…"
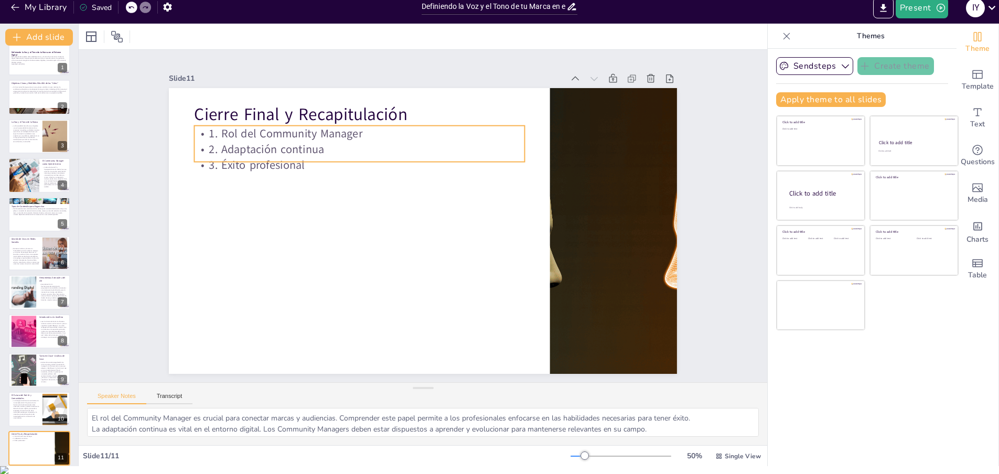
click at [384, 148] on p "2. Adaptación continua" at bounding box center [458, 131] width 149 height 308
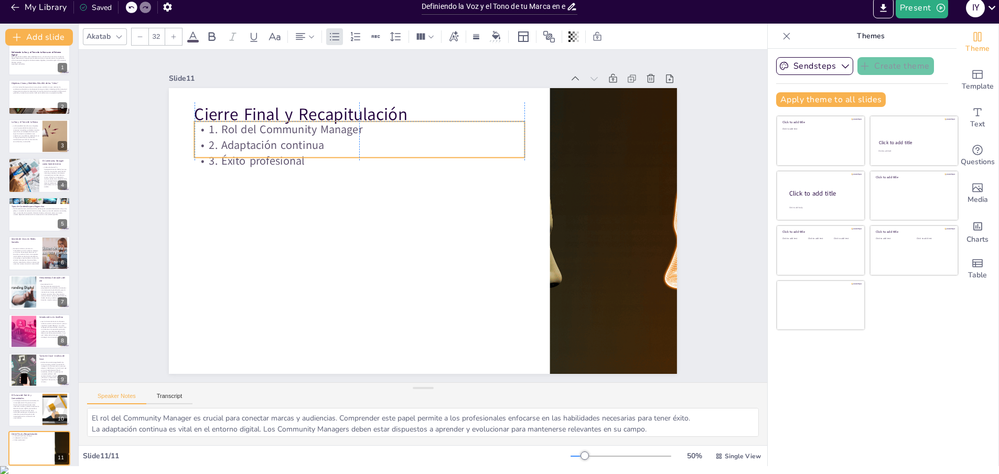
click at [411, 194] on div "1. Rol del Community Manager 2. Adaptación continua 3. Éxito profesional" at bounding box center [432, 310] width 295 height 232
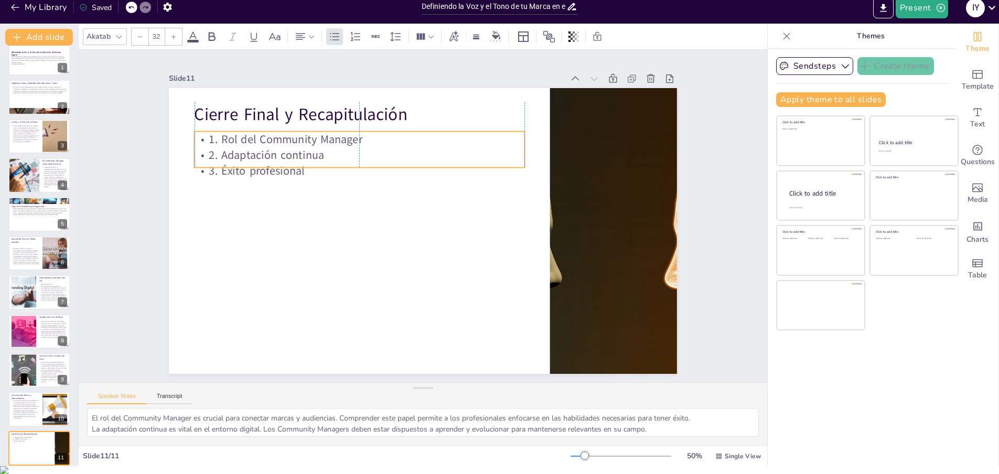
drag, startPoint x: 407, startPoint y: 155, endPoint x: 399, endPoint y: 168, distance: 15.3
click at [407, 166] on p "3. Éxito profesional" at bounding box center [407, 292] width 149 height 308
click at [354, 150] on p "2. Adaptación continua" at bounding box center [443, 131] width 179 height 294
click at [371, 150] on p "2. Adaptación continua" at bounding box center [509, 227] width 276 height 207
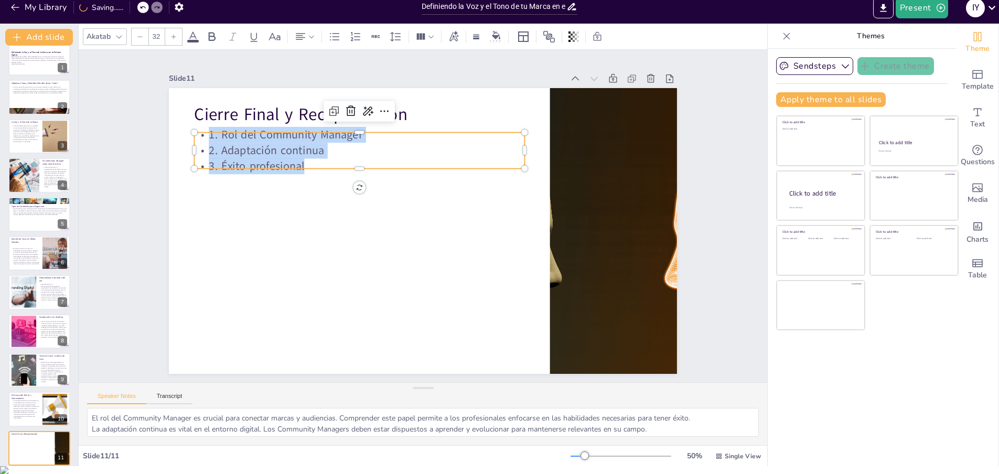
drag, startPoint x: 310, startPoint y: 167, endPoint x: 194, endPoint y: 133, distance: 121.3
click at [194, 133] on div "Cierre Final y Recapitulación 1. Rol del Community Manager 2. Adaptación contin…" at bounding box center [410, 223] width 502 height 583
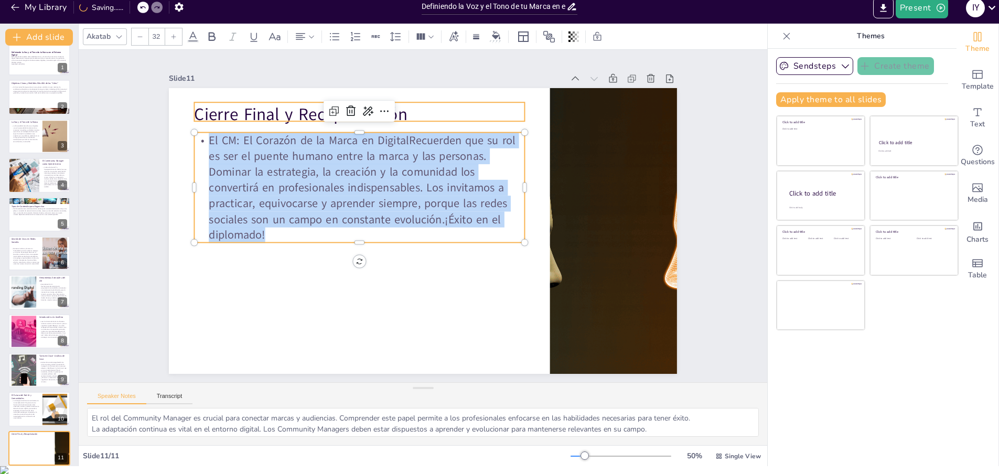
scroll to position [0, 0]
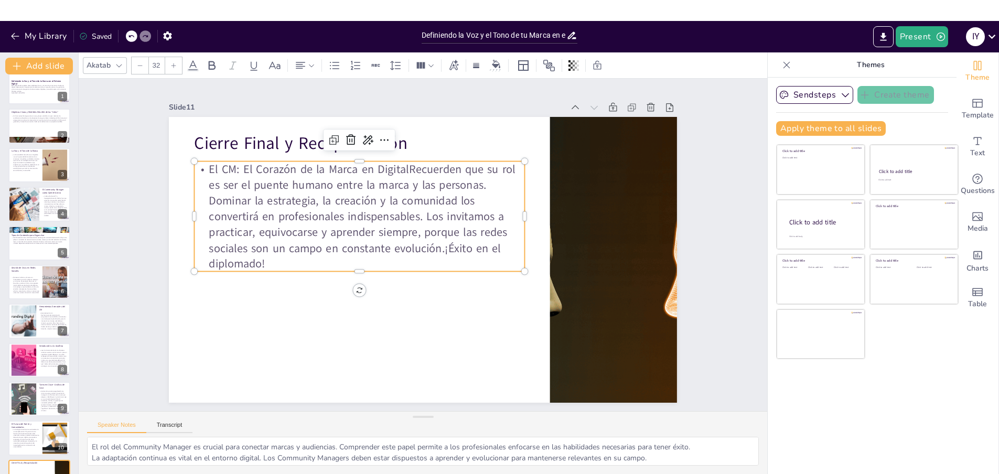
click at [727, 67] on div "Akatab 32" at bounding box center [423, 65] width 688 height 26
